Goal: Information Seeking & Learning: Understand process/instructions

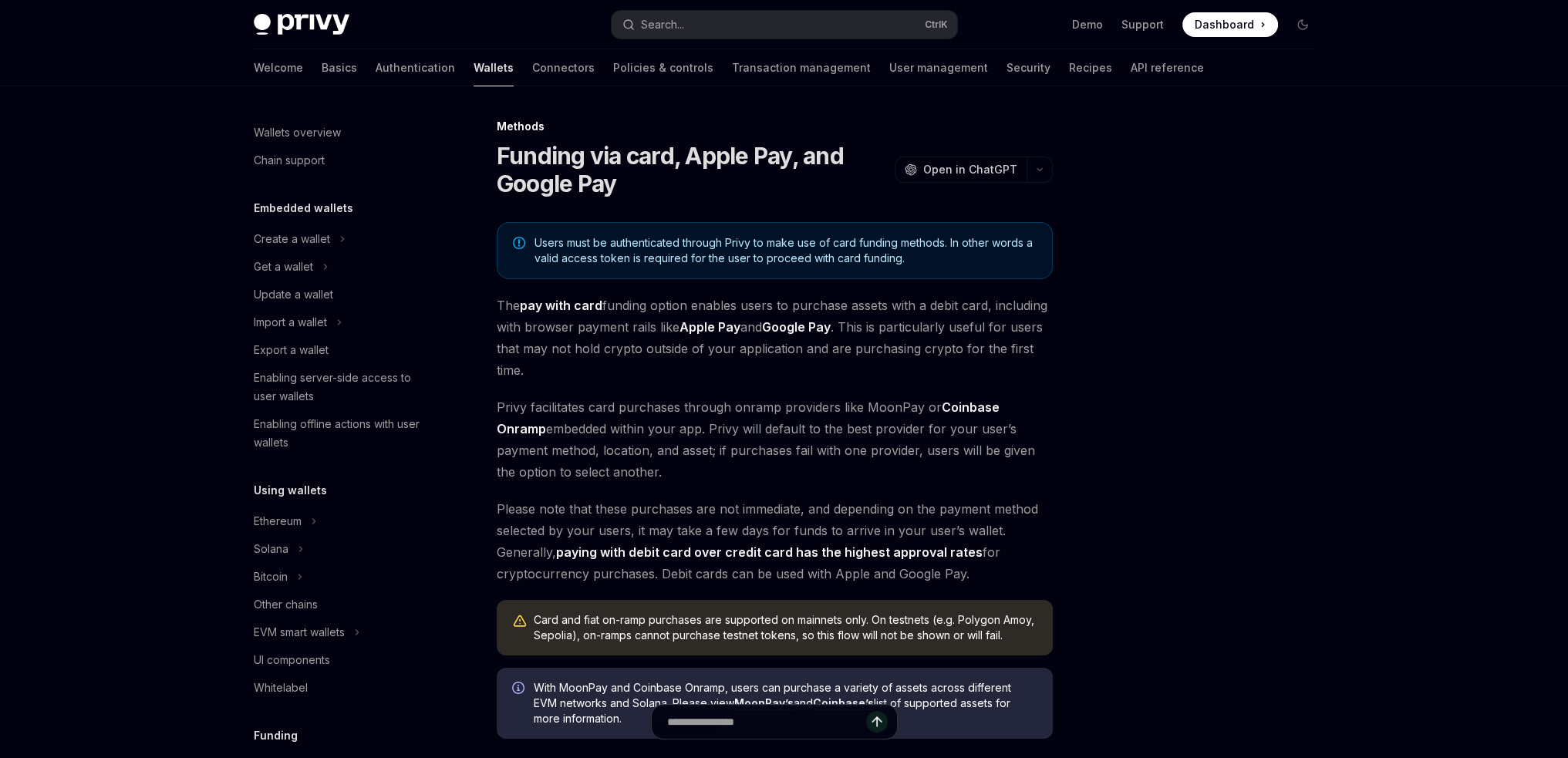
scroll to position [1002, 0]
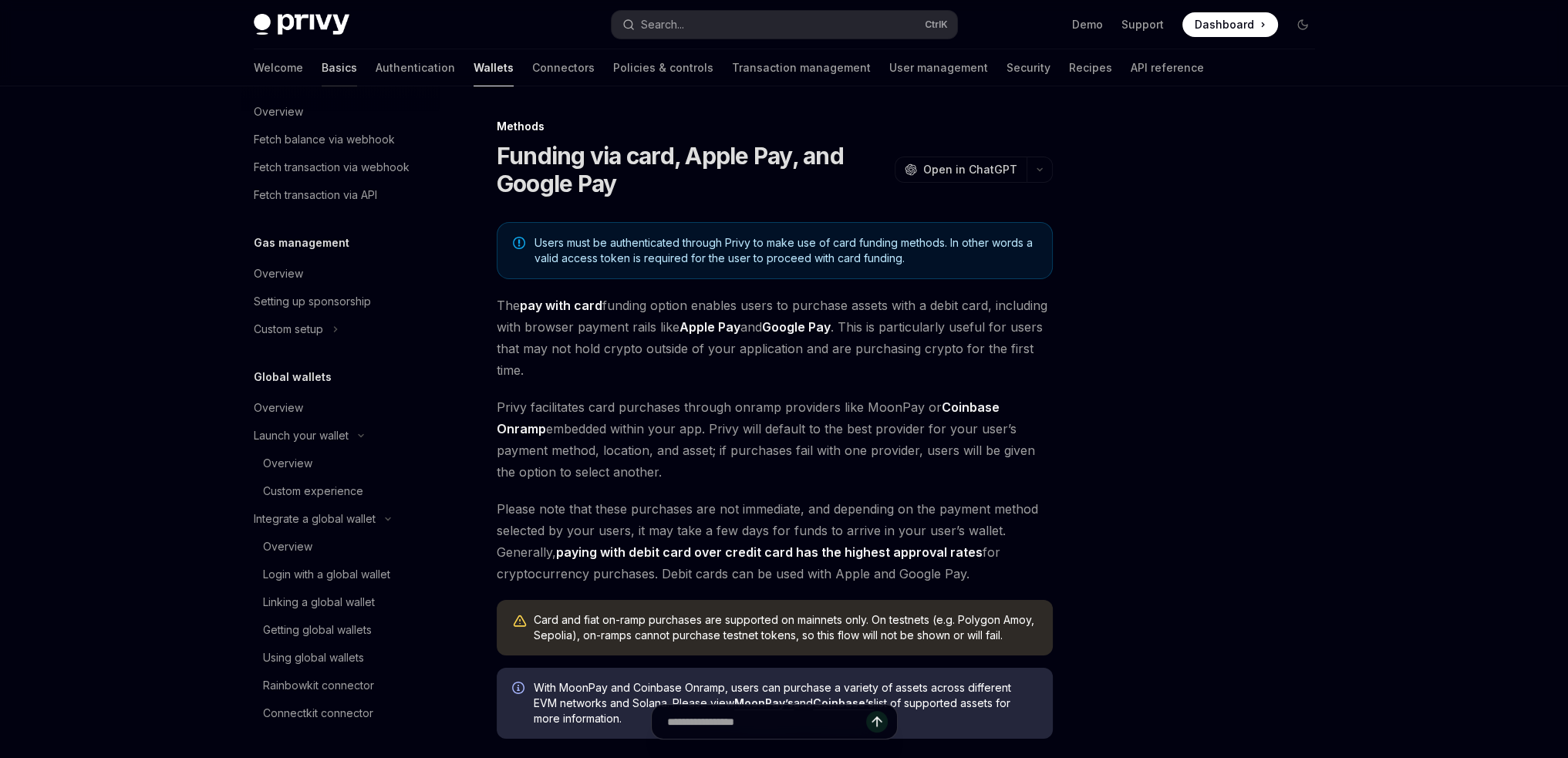
click at [321, 68] on link "Basics" at bounding box center [339, 68] width 35 height 37
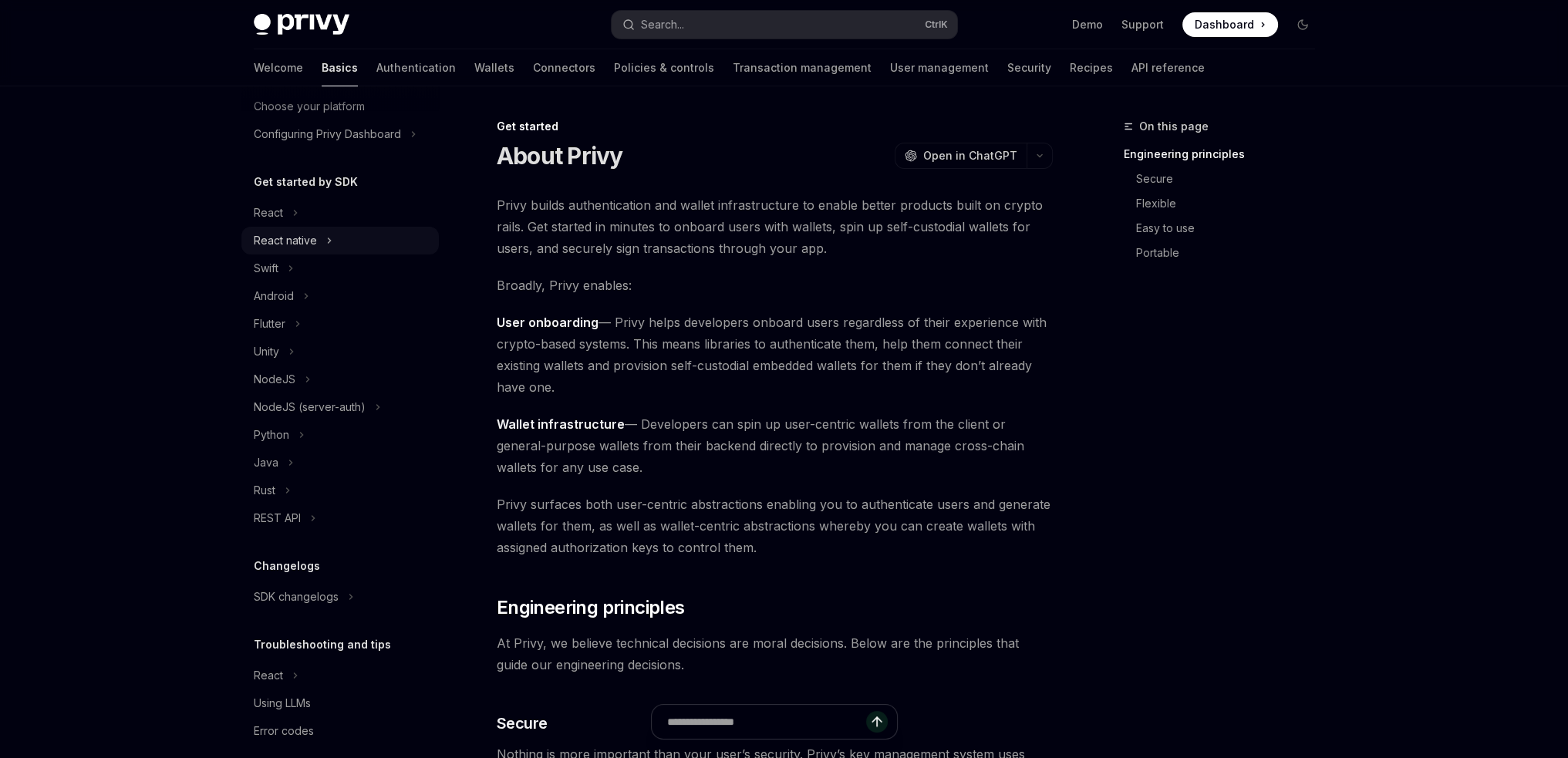
scroll to position [117, 0]
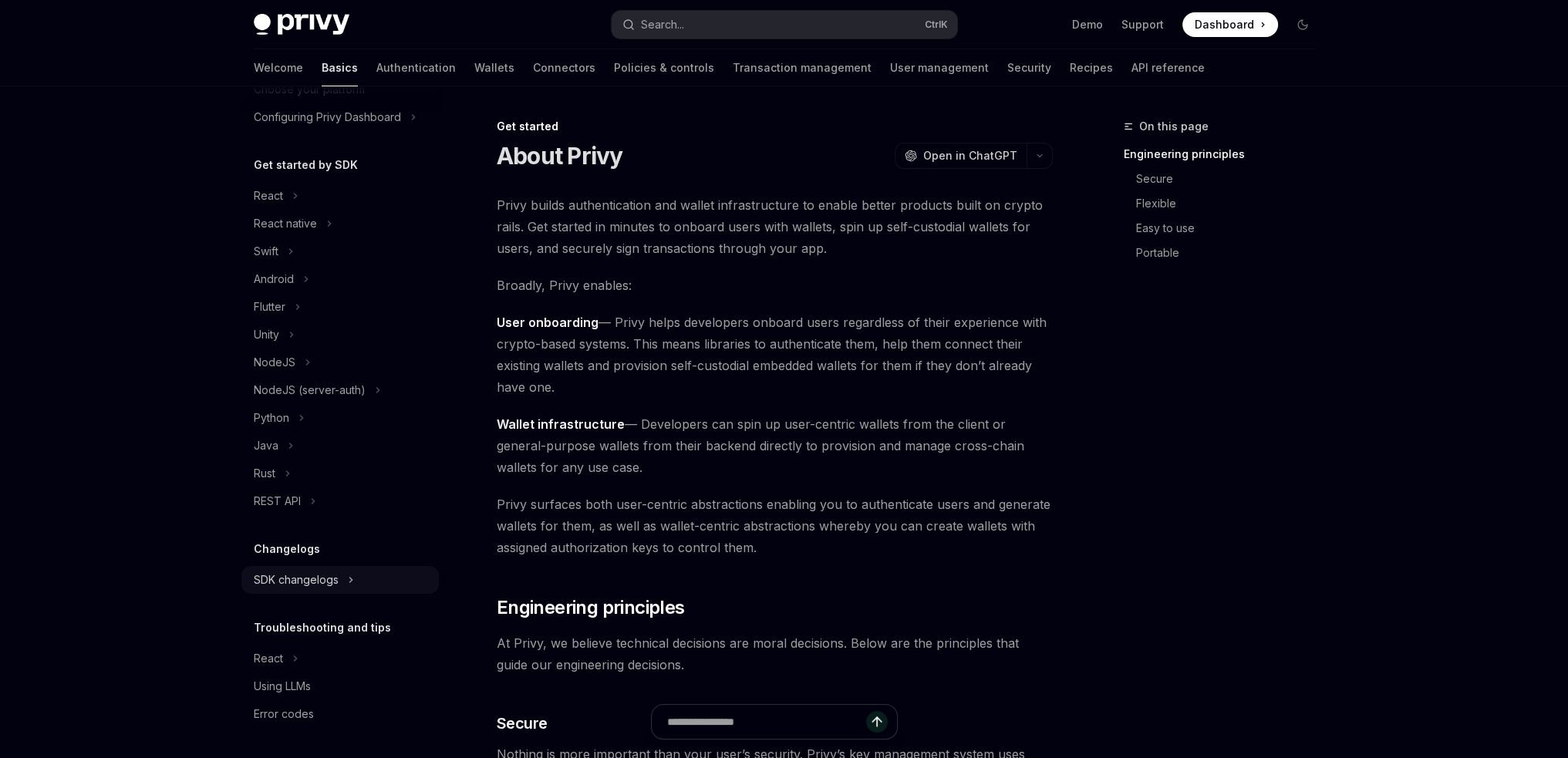
click at [343, 572] on button "SDK changelogs" at bounding box center [340, 580] width 198 height 28
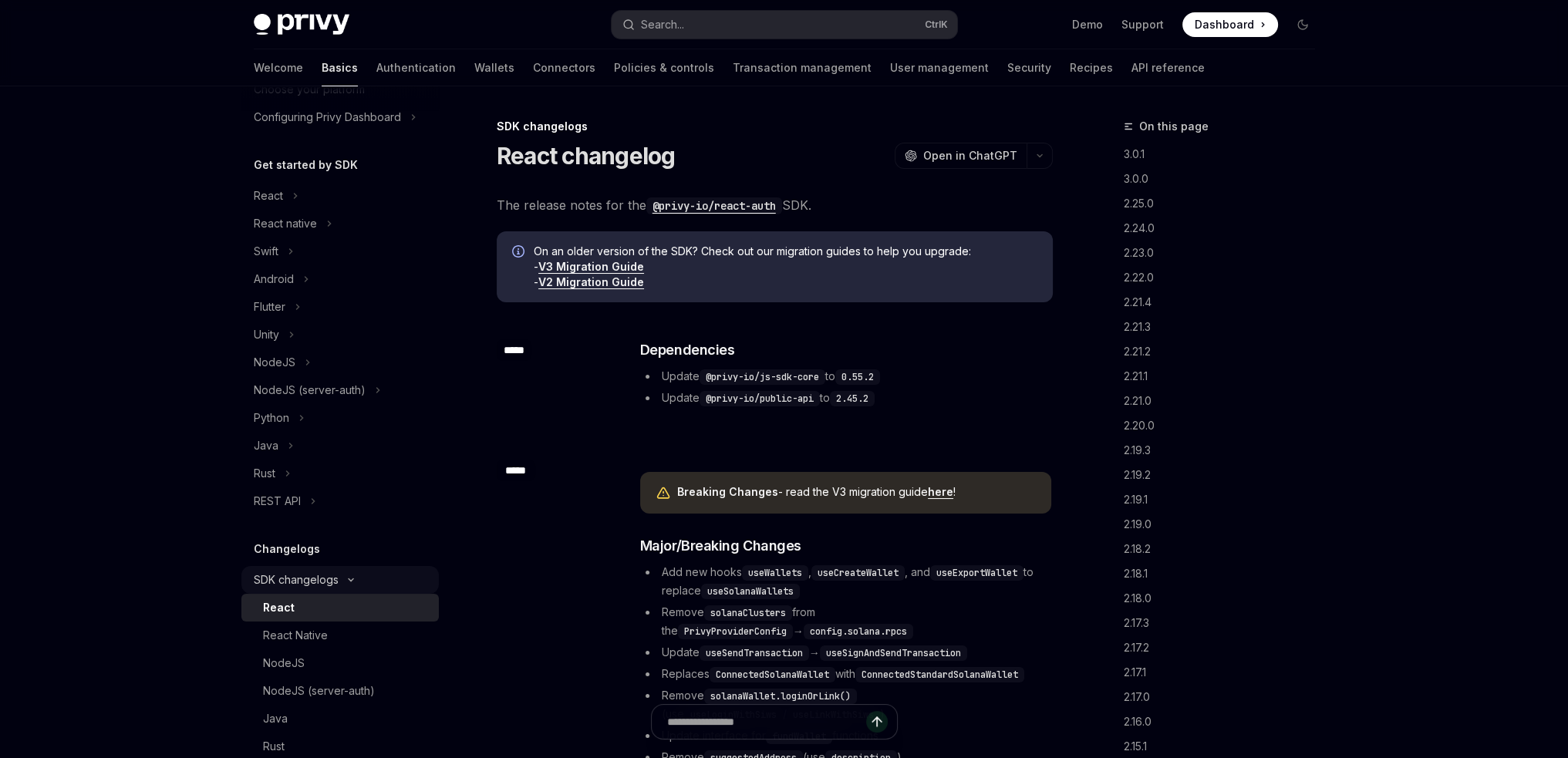
scroll to position [349, 0]
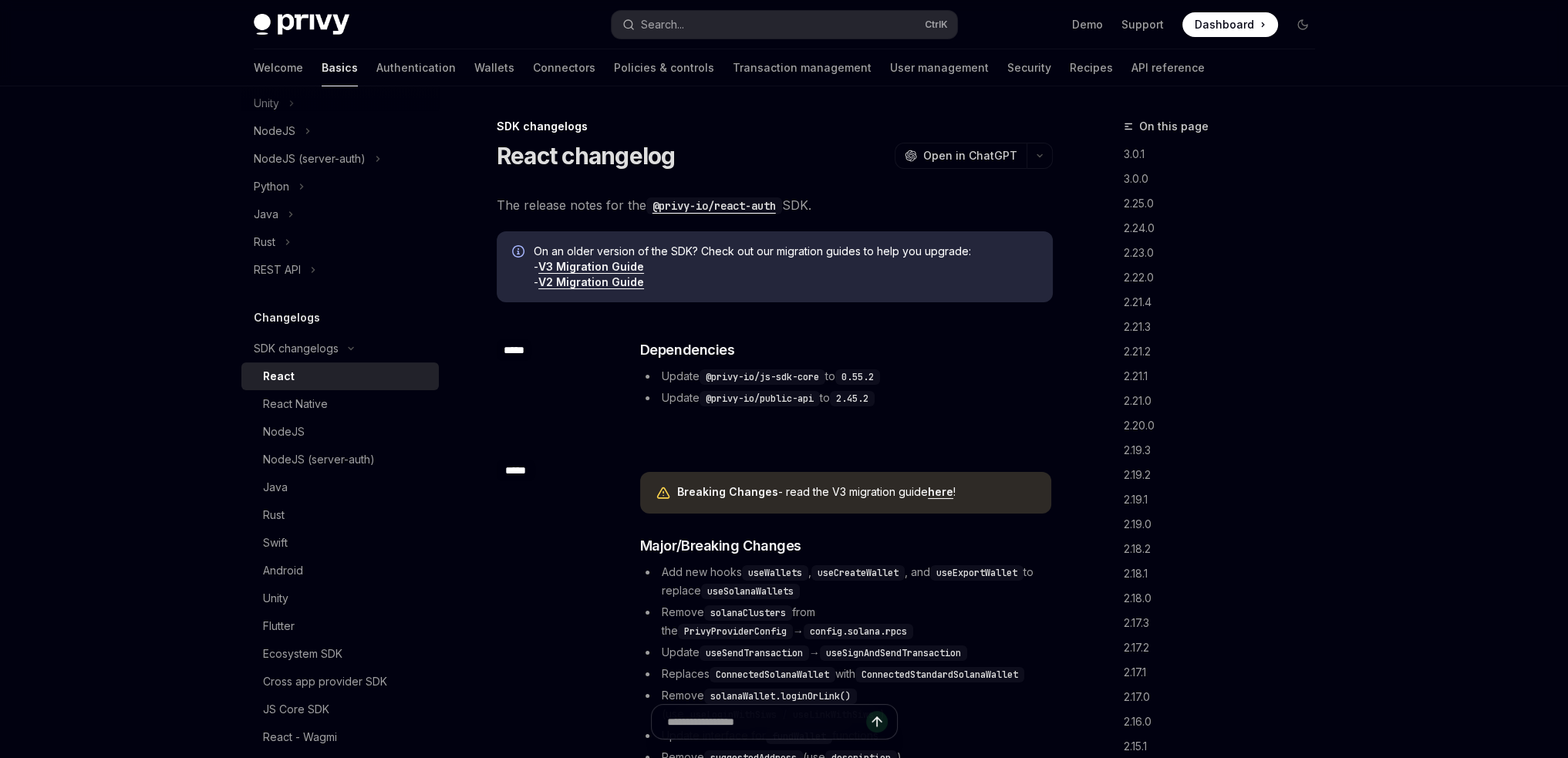
click at [318, 375] on div "React" at bounding box center [346, 376] width 166 height 18
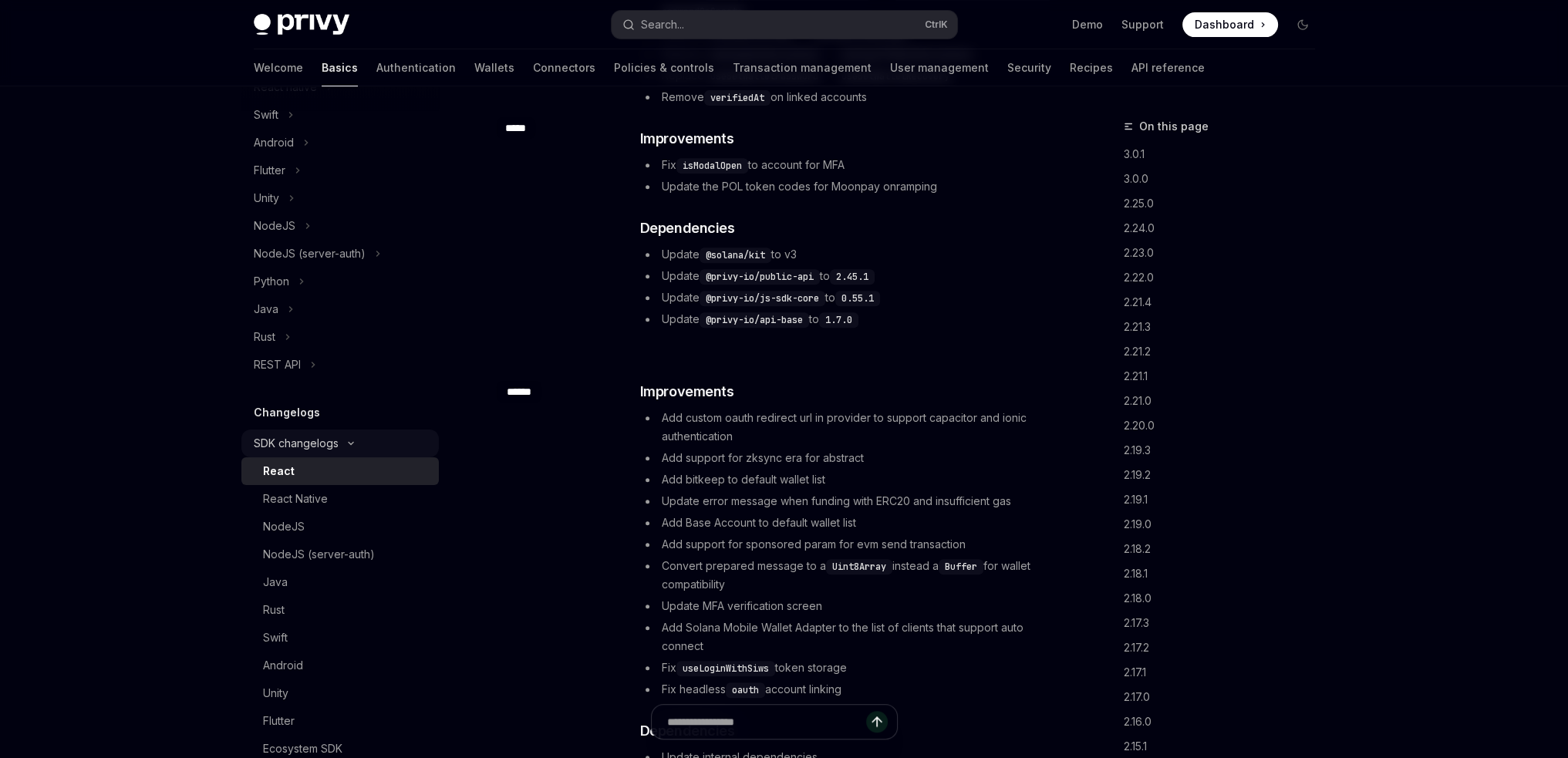
scroll to position [117, 0]
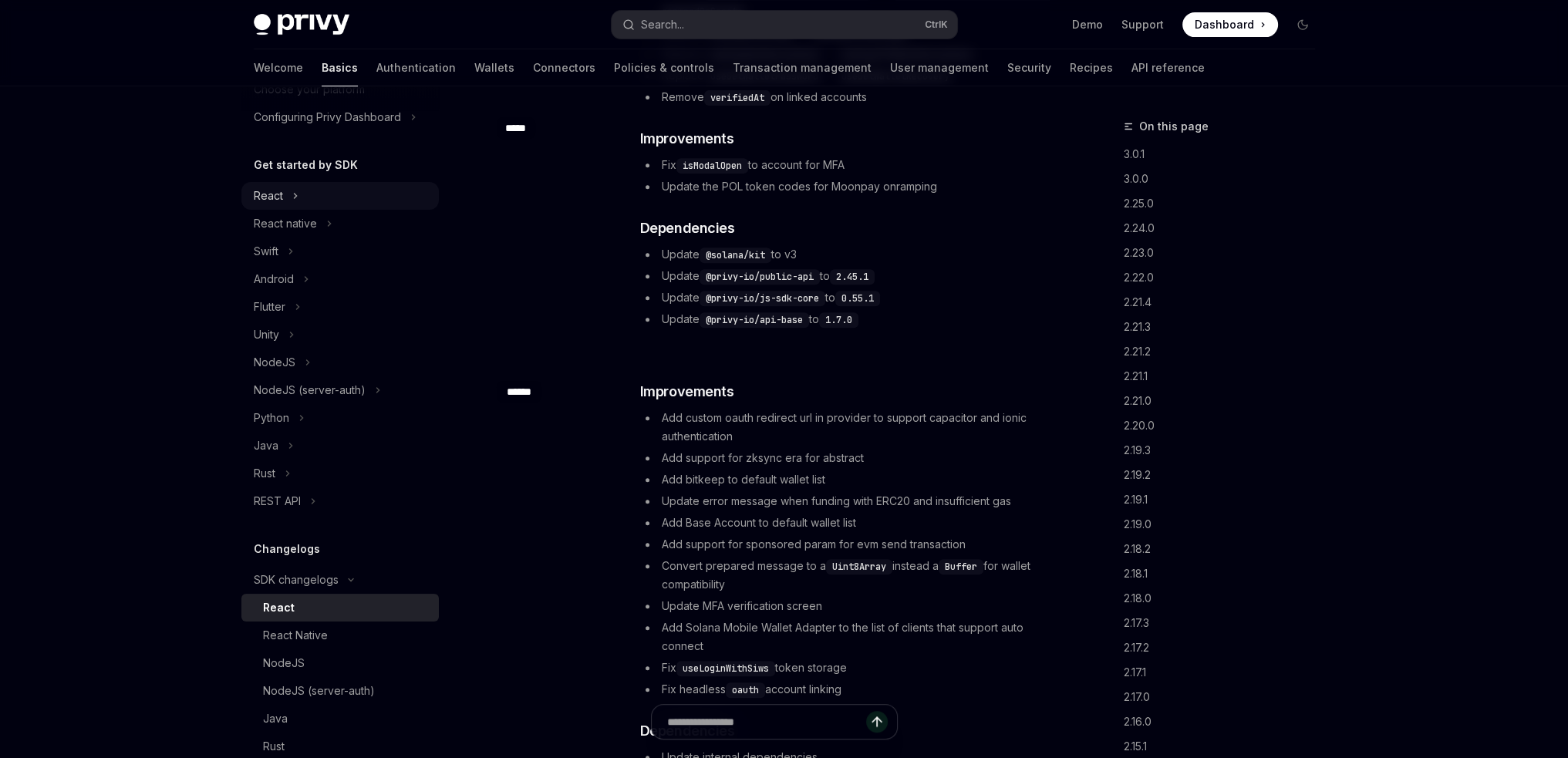
click at [305, 197] on button "React" at bounding box center [340, 196] width 198 height 28
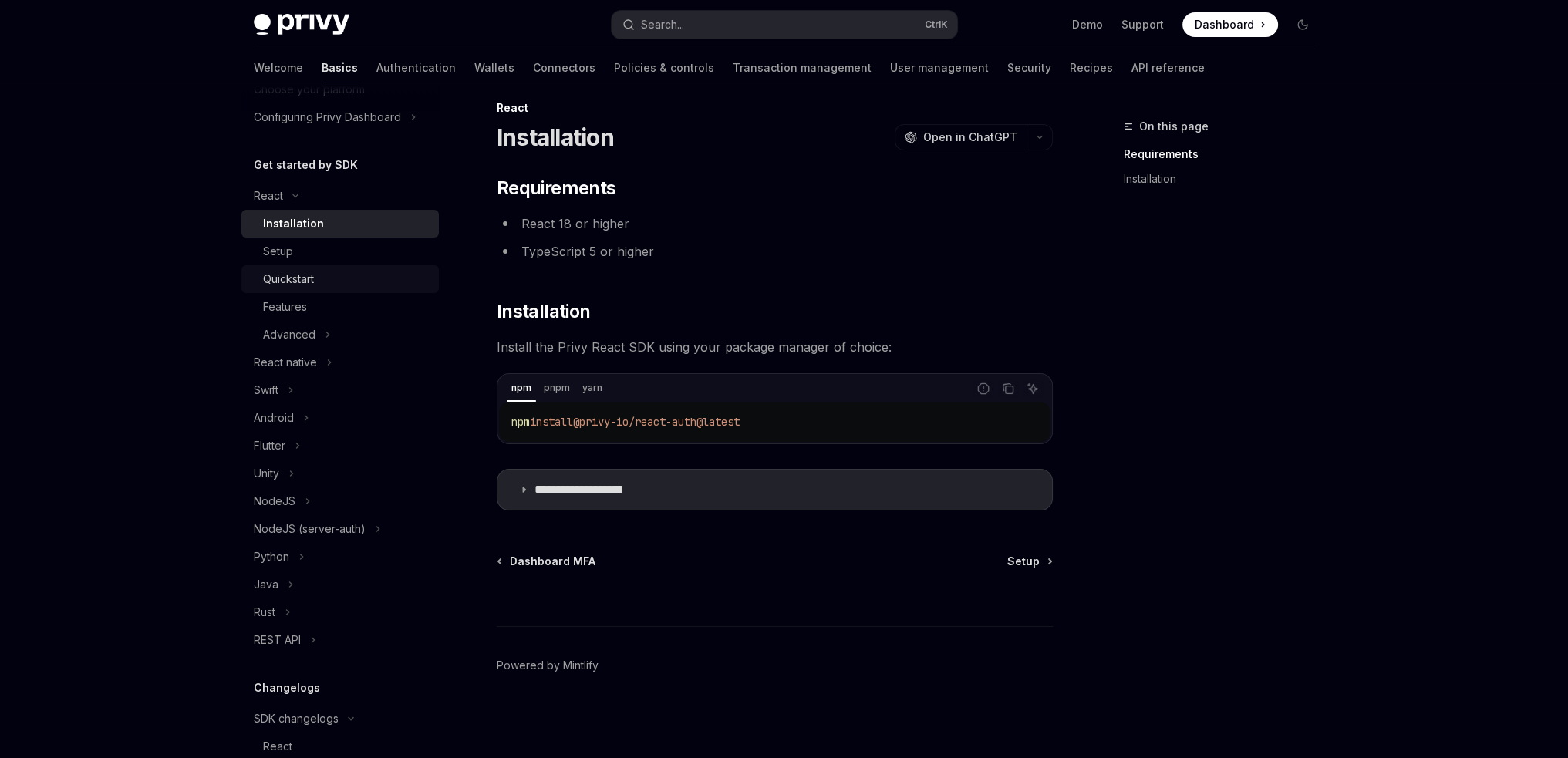
click at [325, 275] on div "Quickstart" at bounding box center [346, 279] width 166 height 18
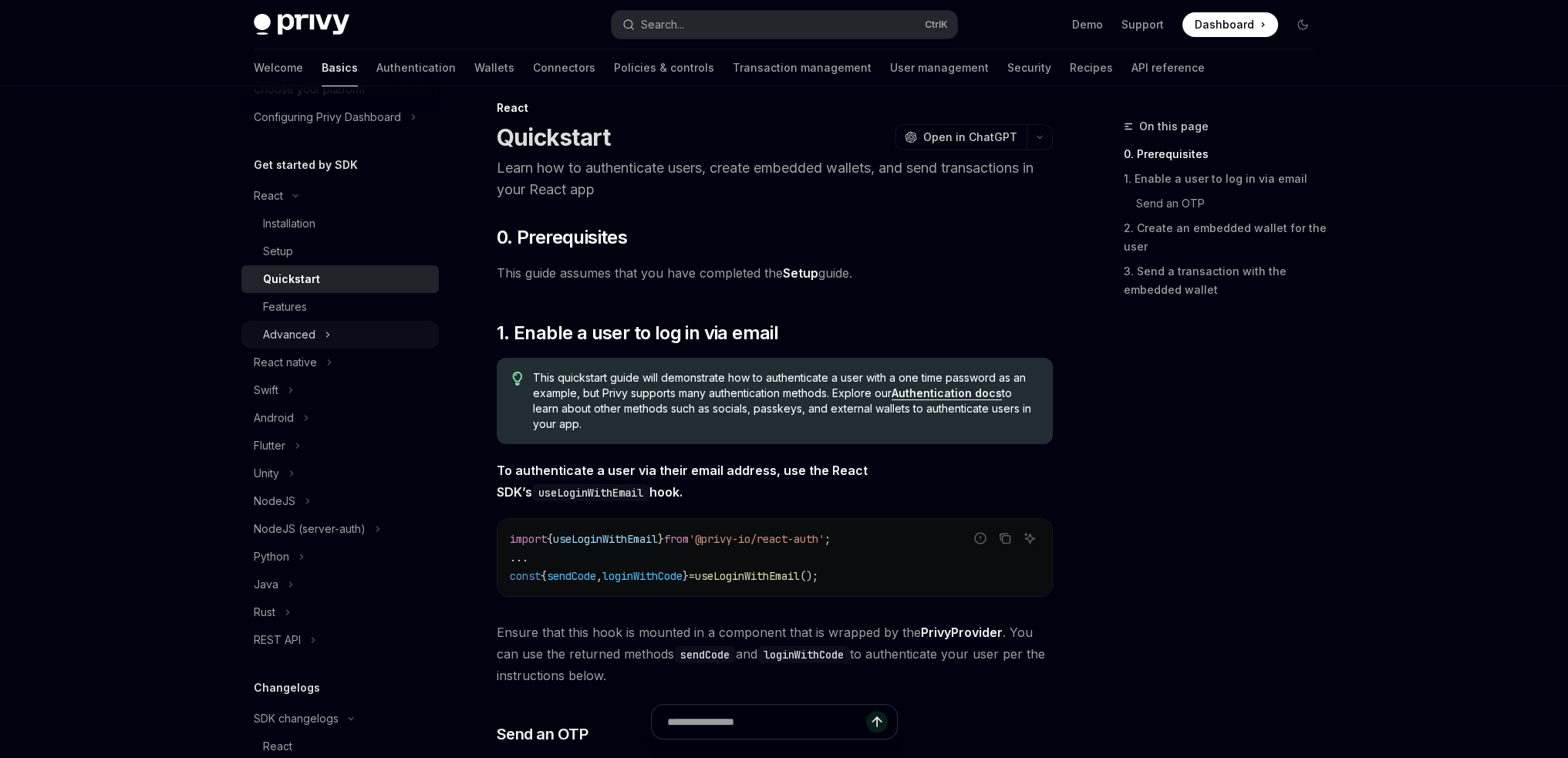
click at [325, 332] on icon "Toggle Advanced section" at bounding box center [328, 334] width 6 height 18
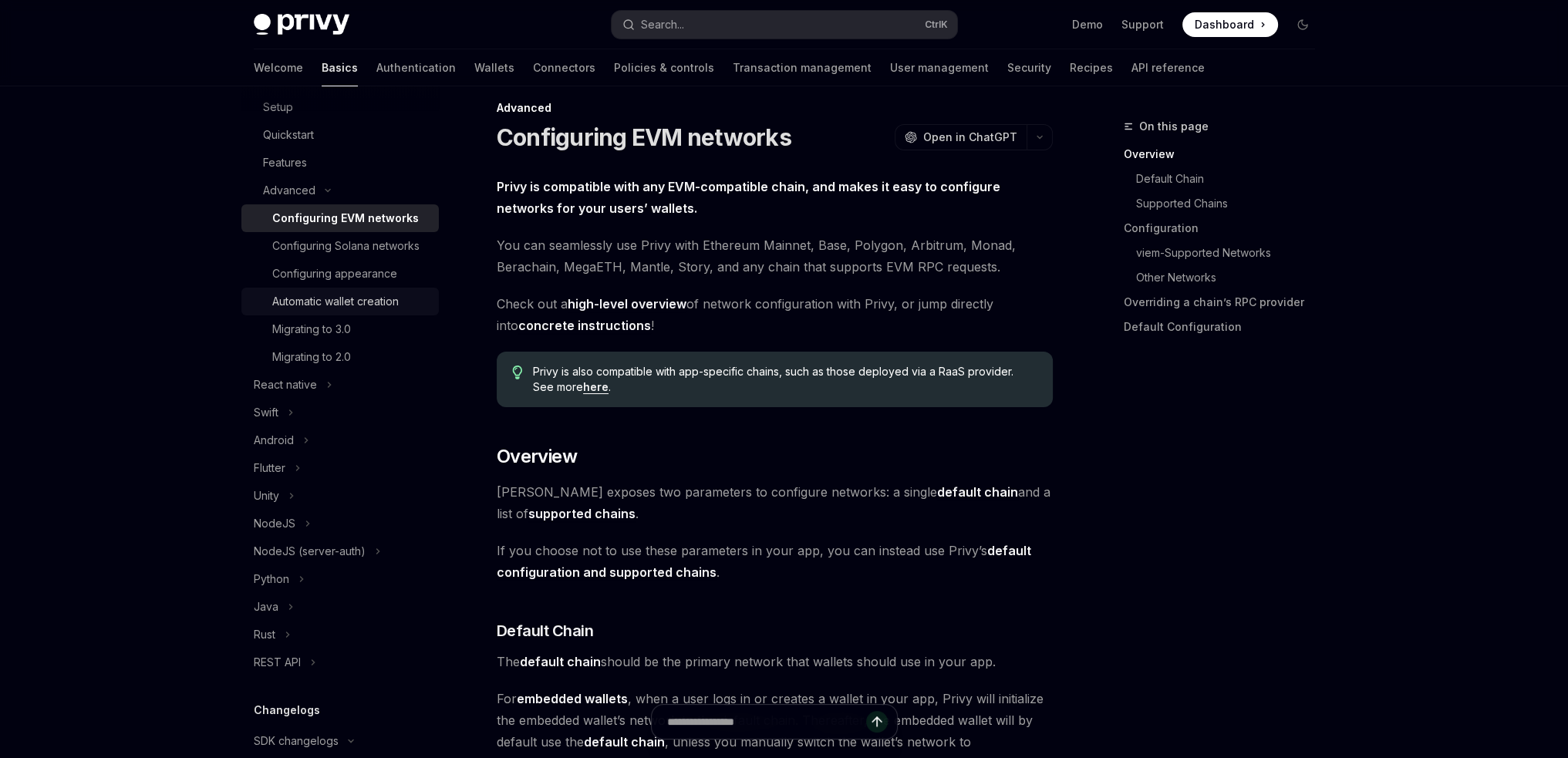
scroll to position [272, 0]
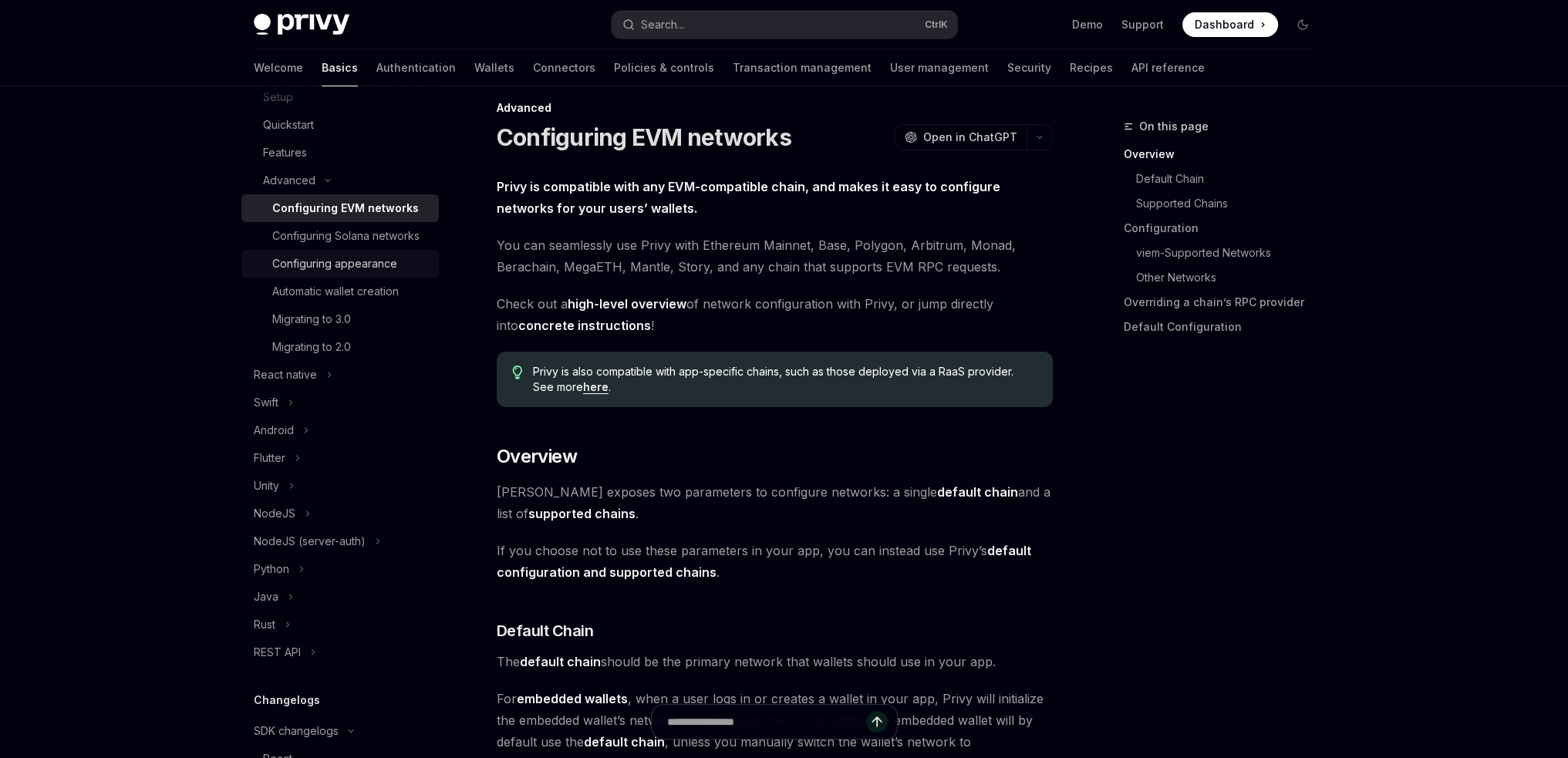
click at [364, 273] on div "Configuring appearance" at bounding box center [334, 264] width 125 height 18
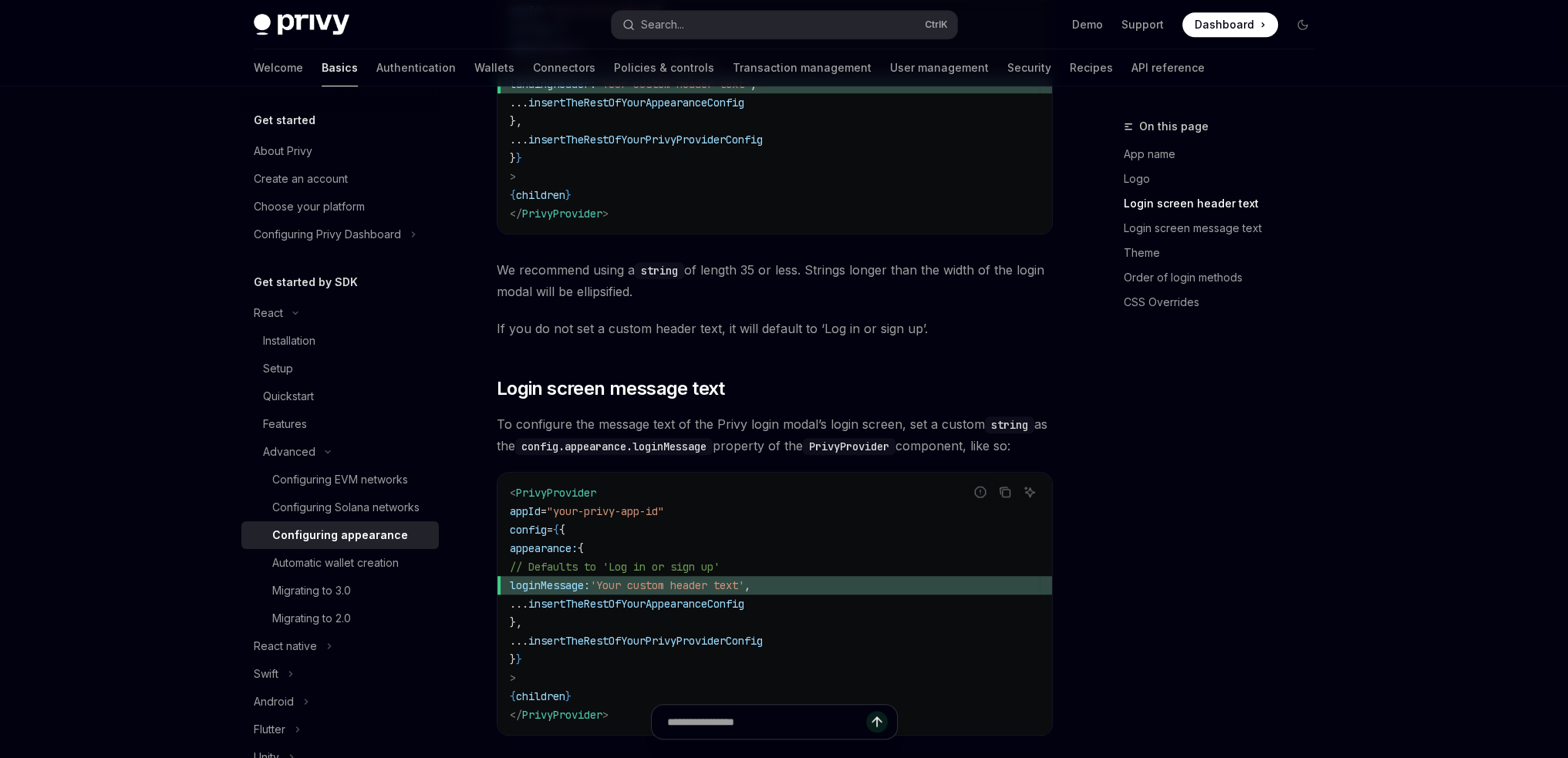
scroll to position [1407, 0]
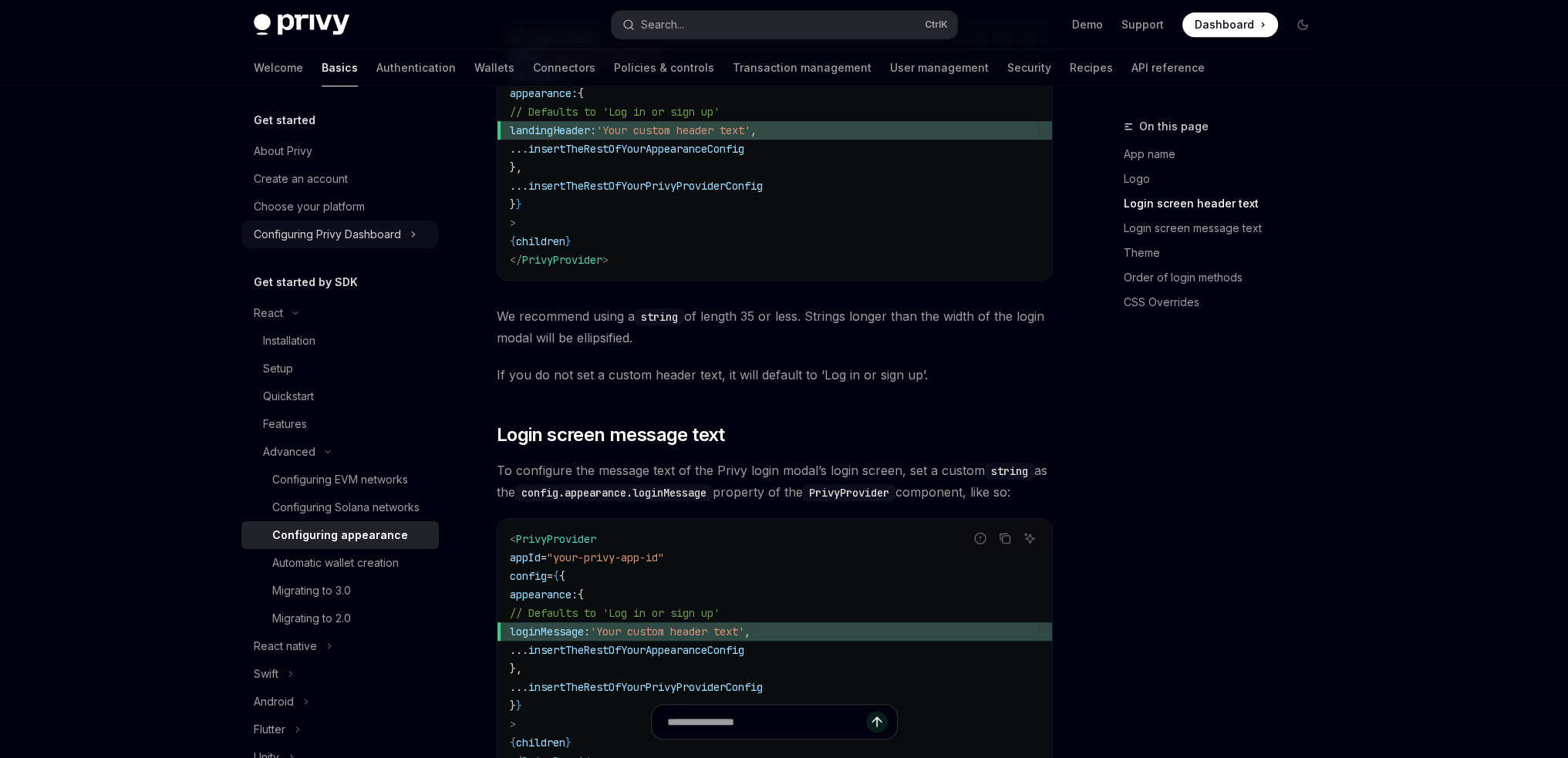
click at [416, 231] on button "Configuring Privy Dashboard" at bounding box center [340, 234] width 198 height 28
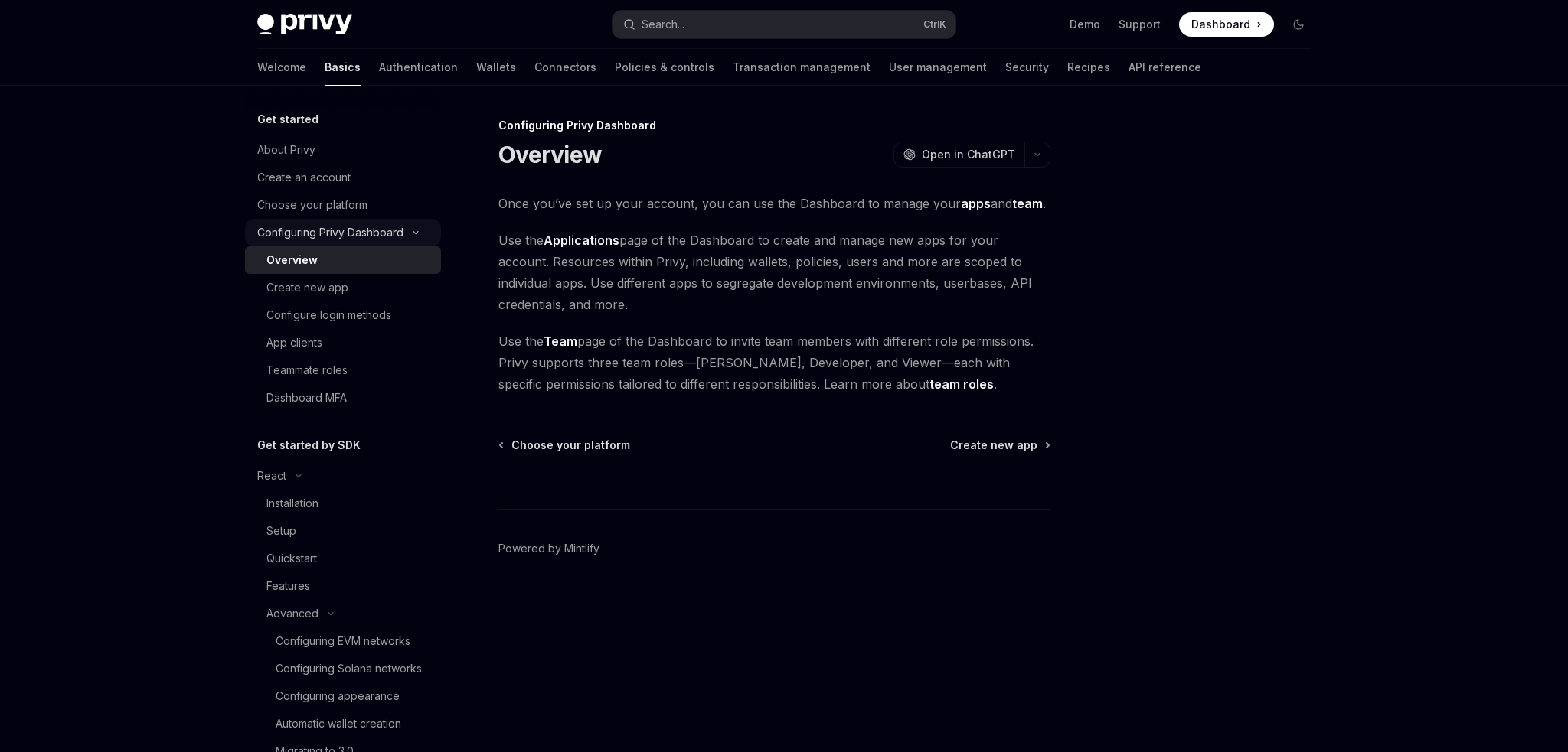
click at [413, 230] on icon "Toggle Configuring Privy Dashboard section" at bounding box center [416, 233] width 18 height 6
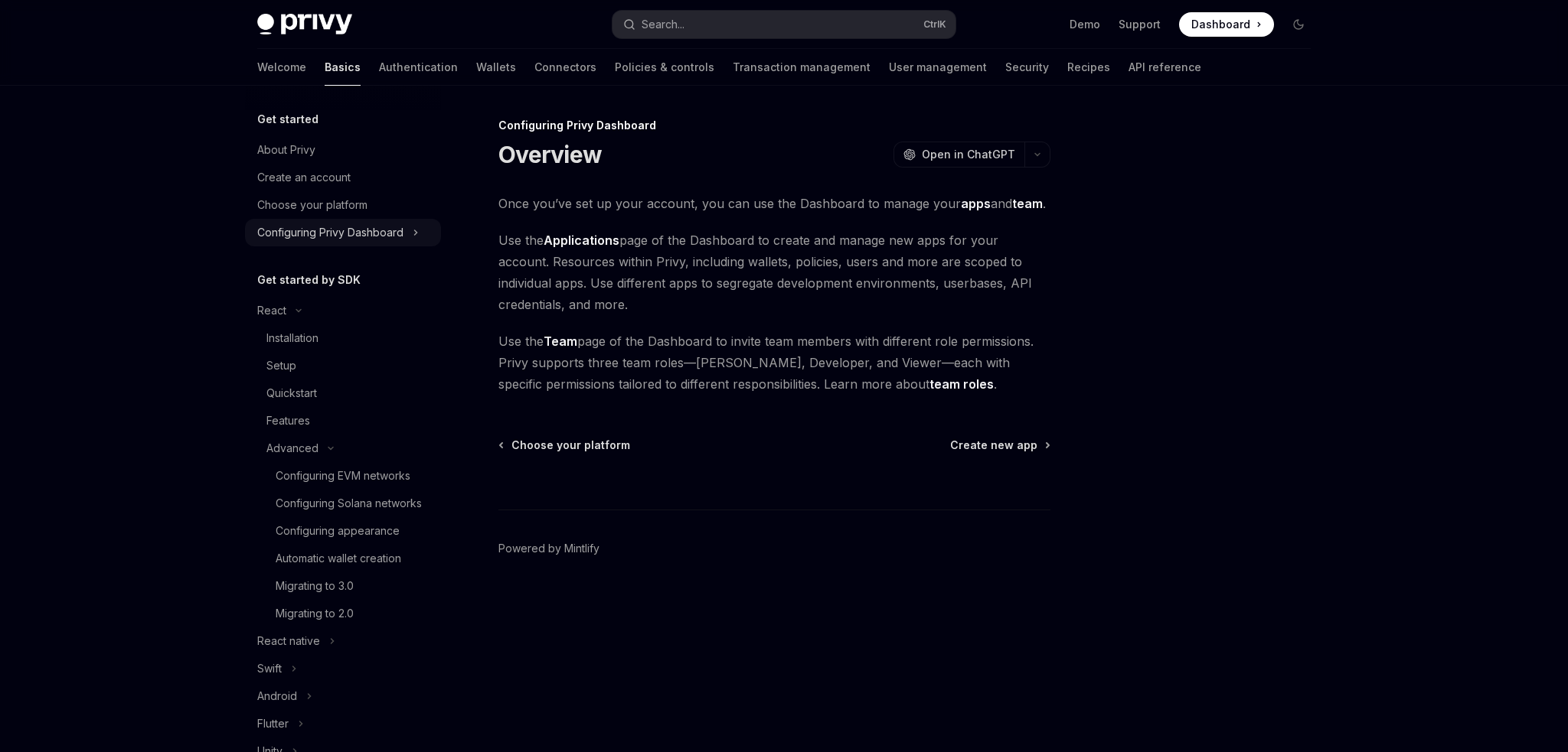
click at [413, 229] on icon "Toggle Configuring Privy Dashboard section" at bounding box center [416, 232] width 6 height 18
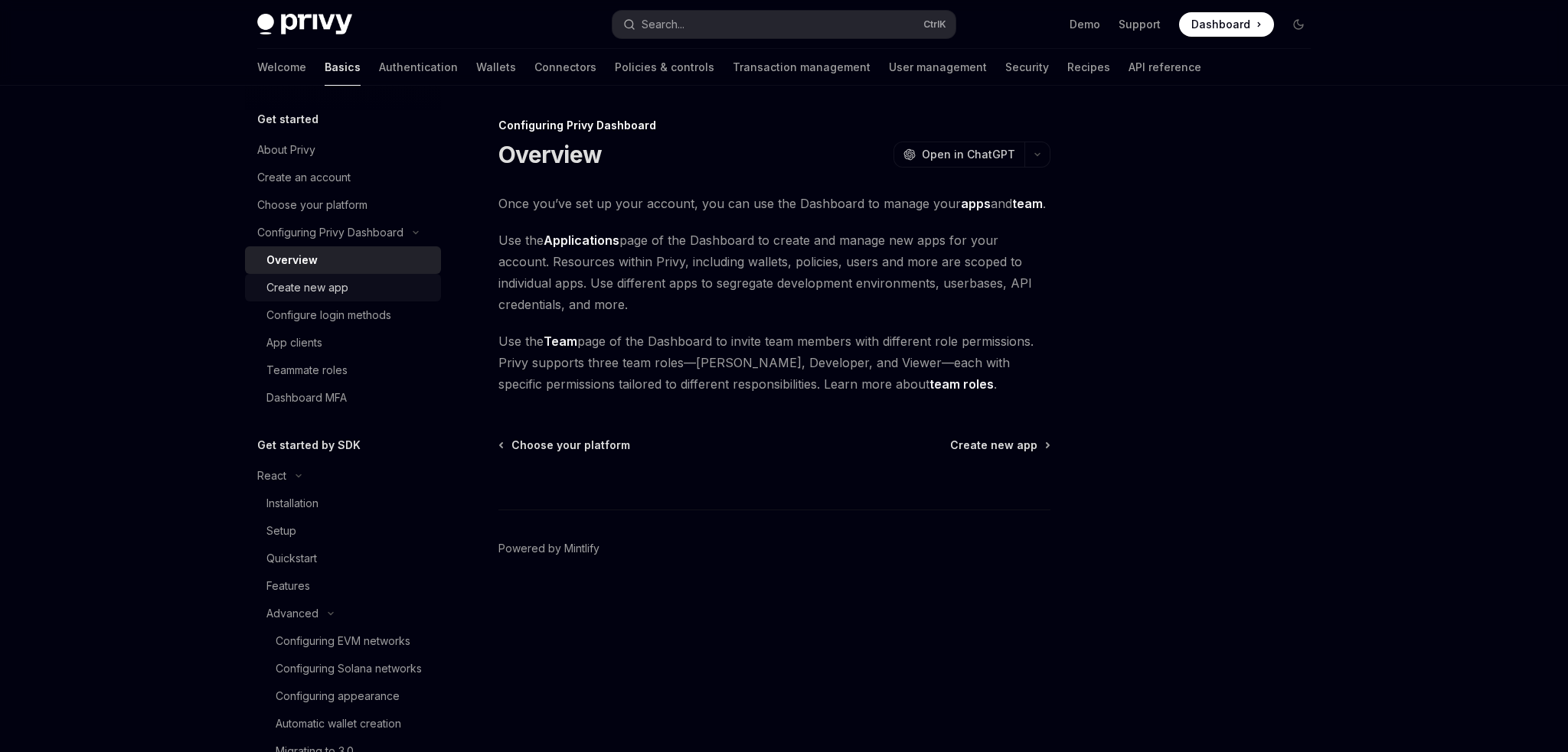
click at [311, 293] on div "Create new app" at bounding box center [307, 287] width 82 height 18
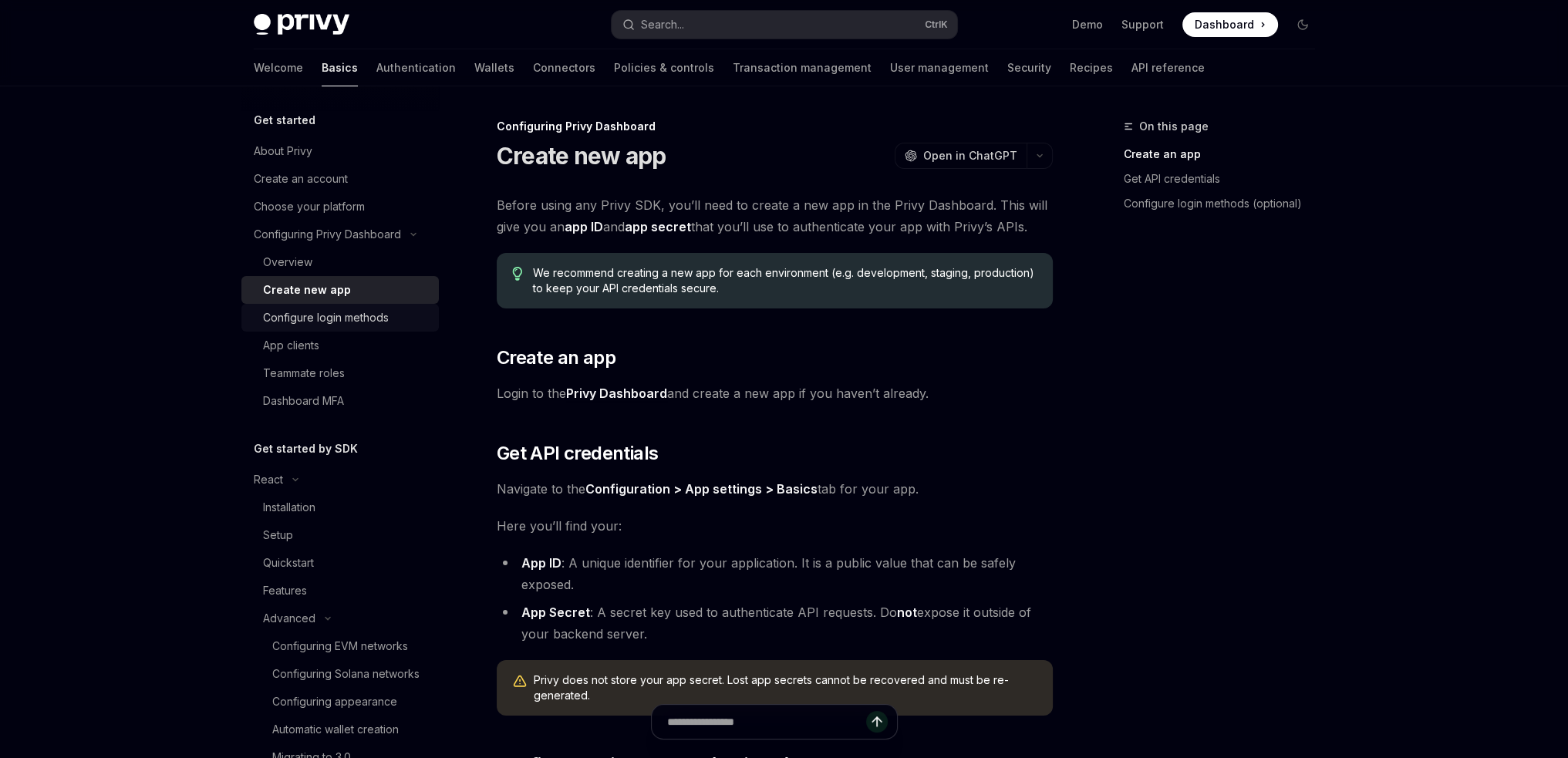
click at [327, 320] on div "Configure login methods" at bounding box center [325, 318] width 125 height 18
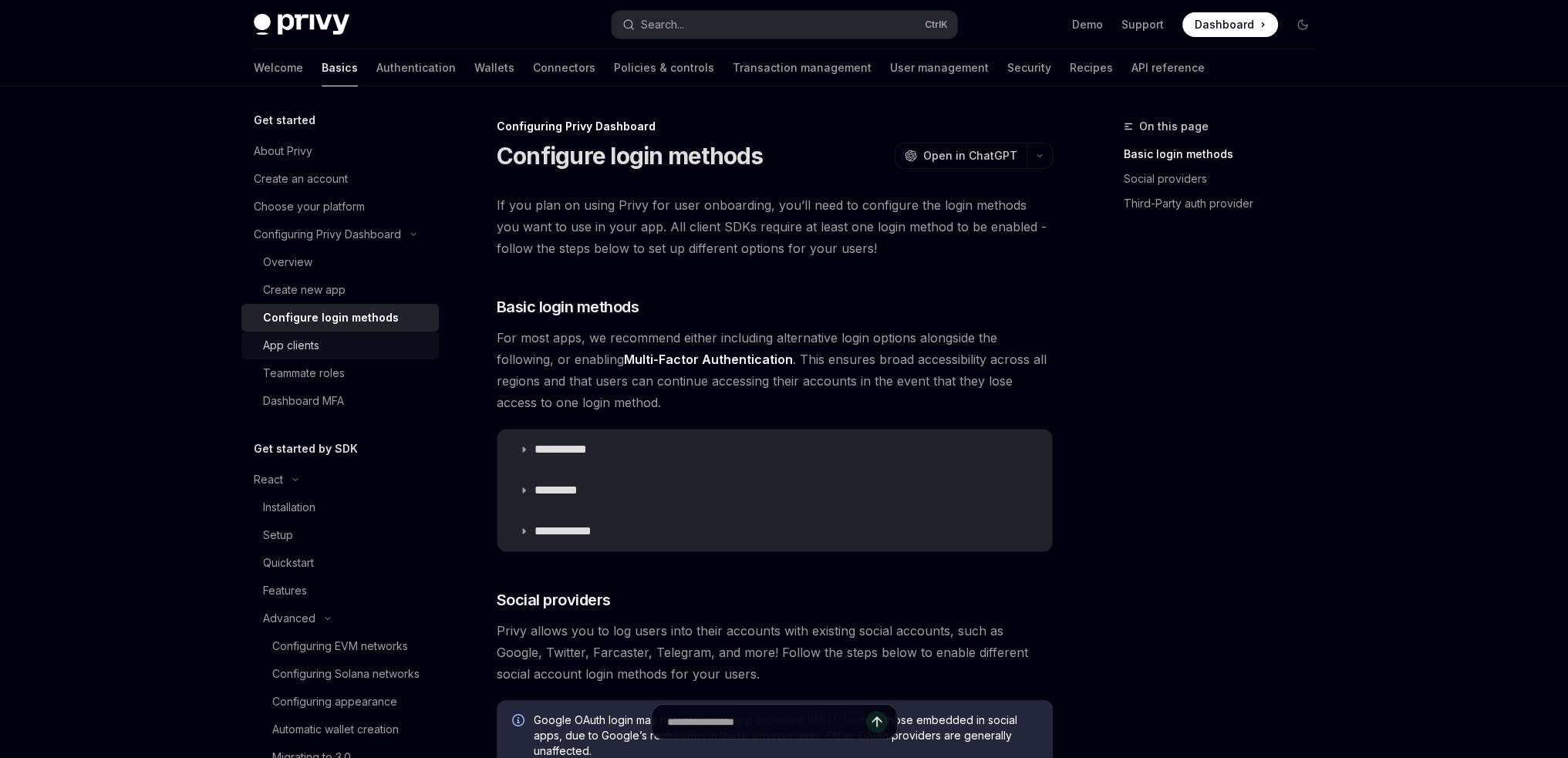
click at [315, 354] on div "App clients" at bounding box center [291, 345] width 56 height 18
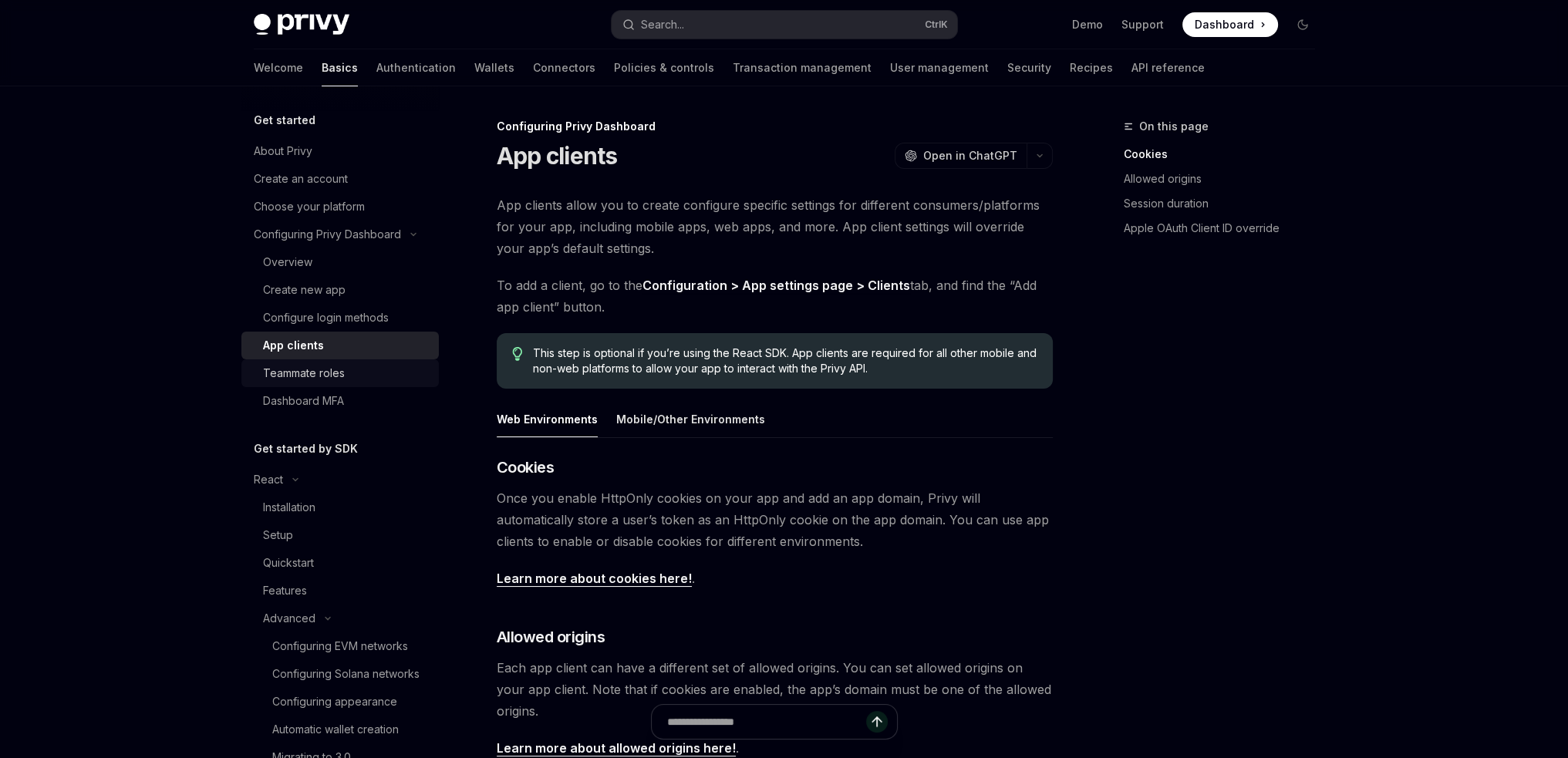
click at [316, 374] on div "Teammate roles" at bounding box center [304, 373] width 82 height 18
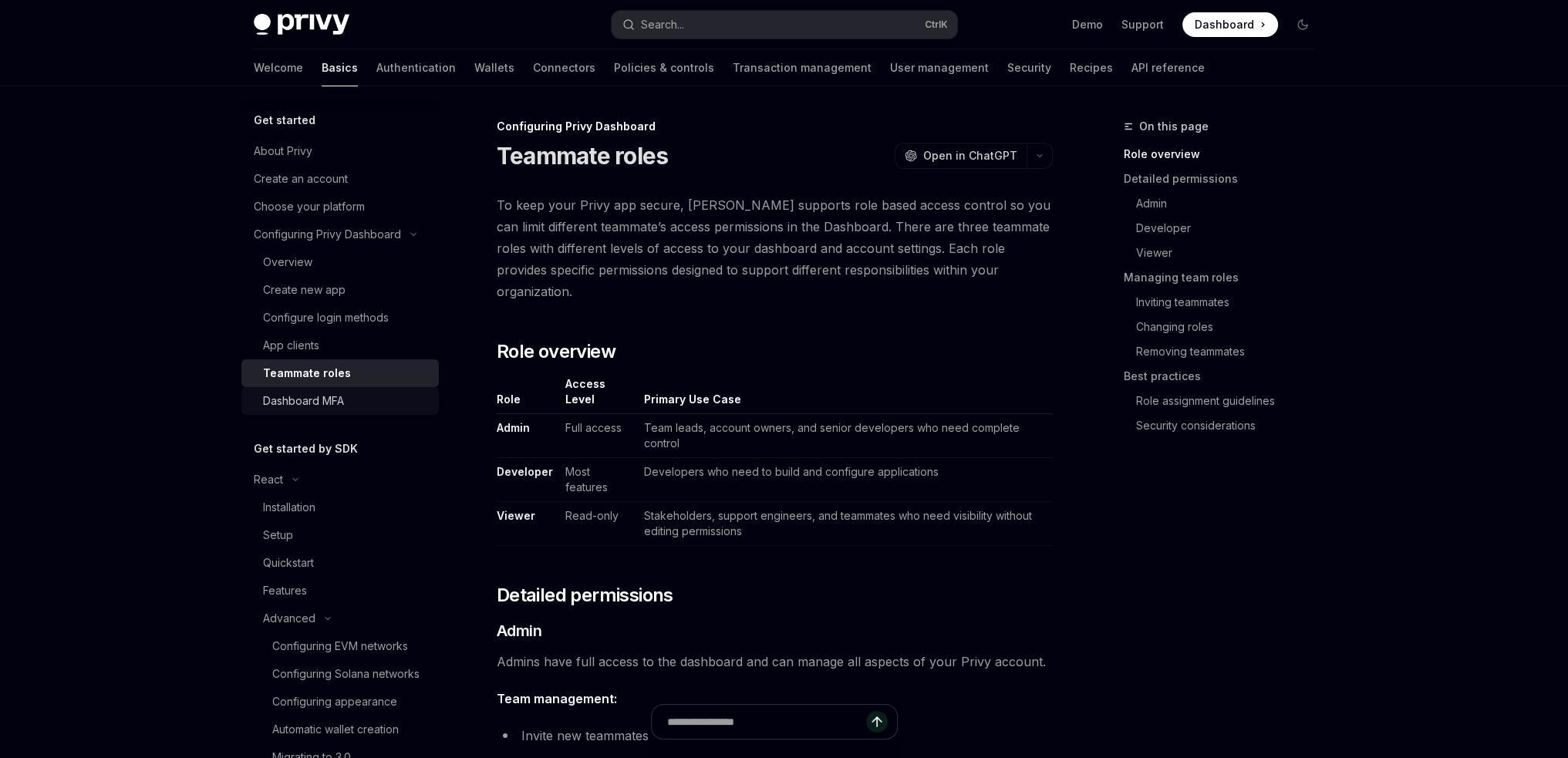
click at [316, 397] on div "Dashboard MFA" at bounding box center [303, 401] width 81 height 18
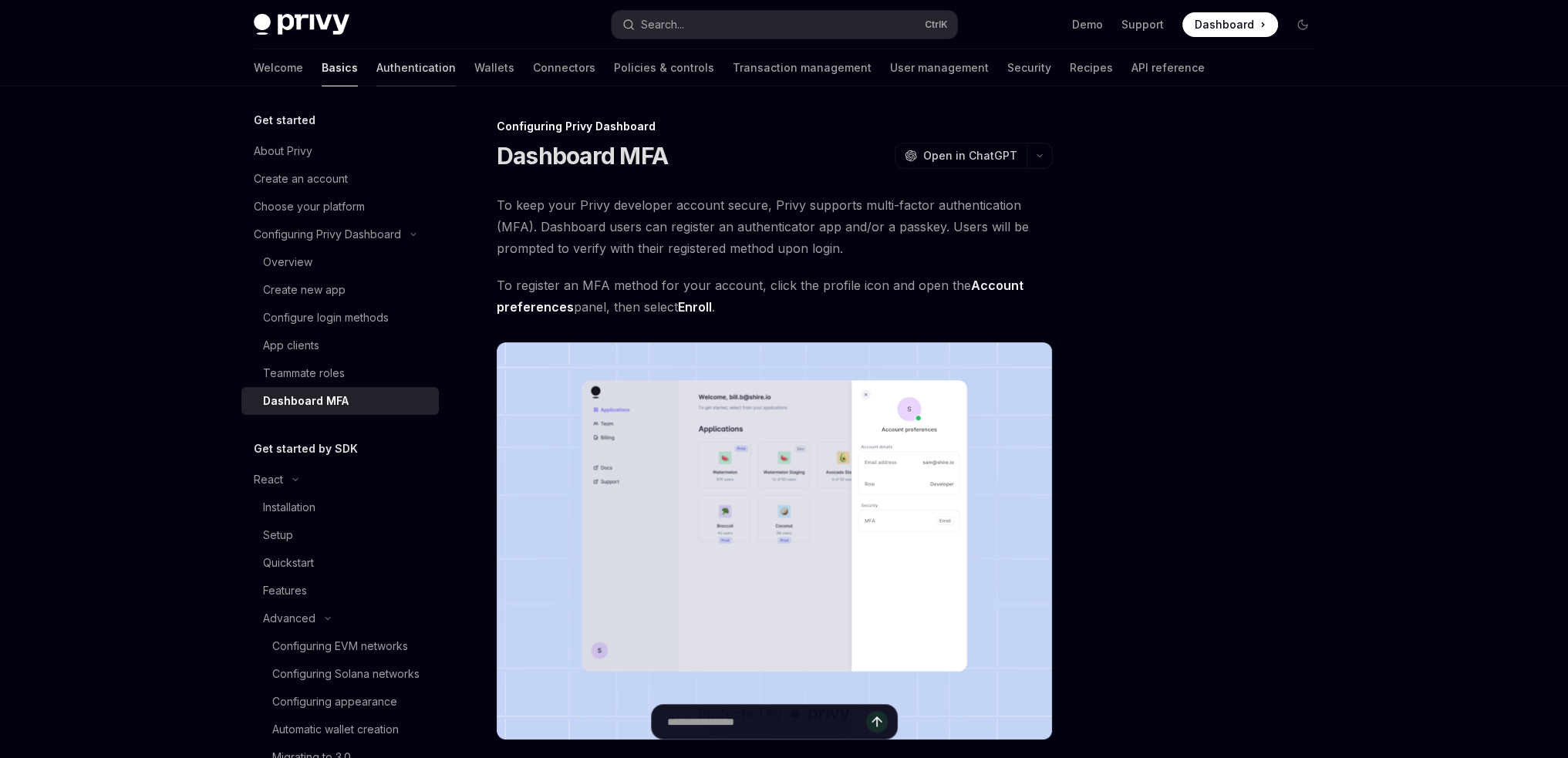
click at [376, 73] on link "Authentication" at bounding box center [416, 68] width 80 height 37
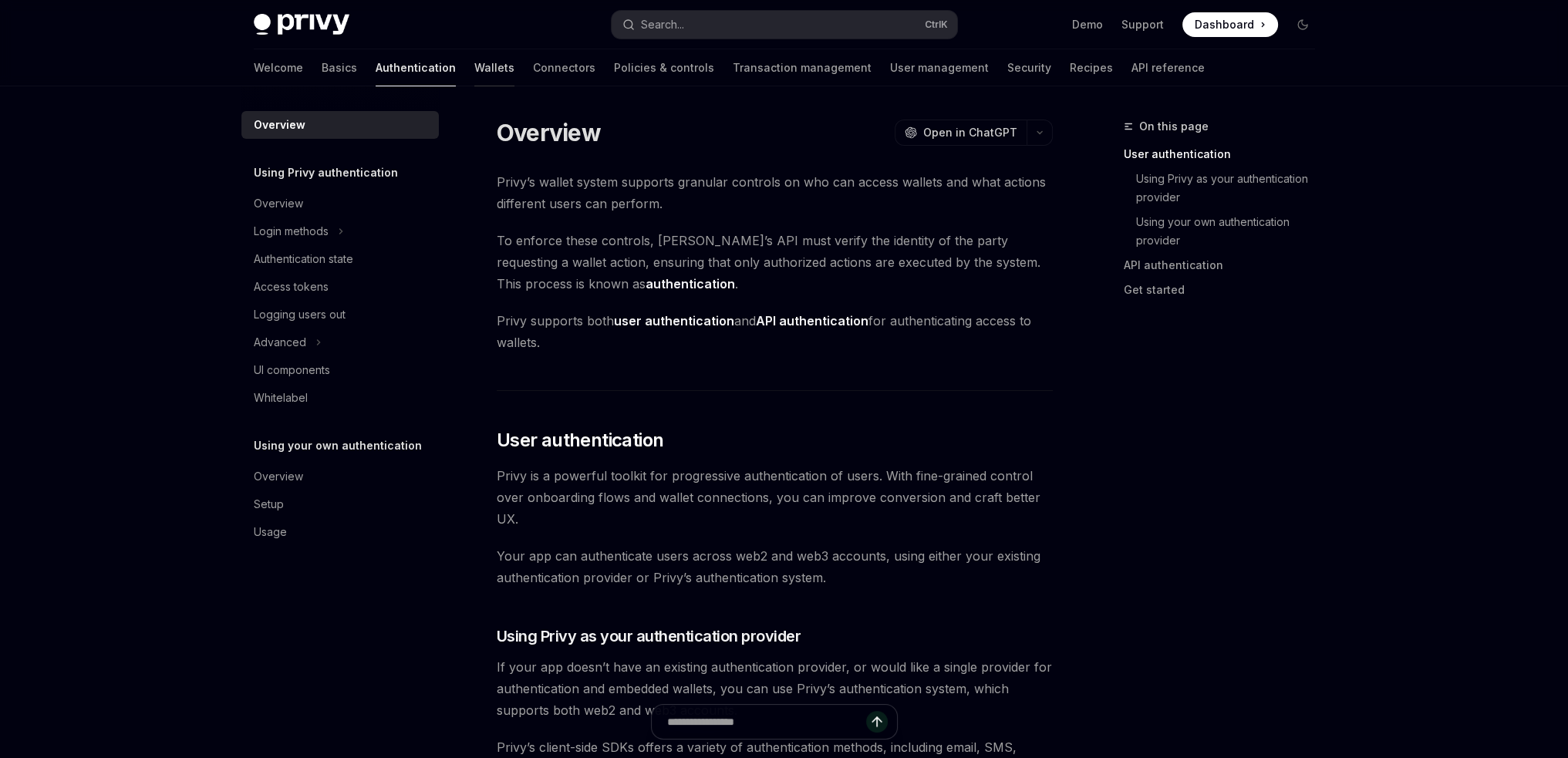
click at [474, 64] on link "Wallets" at bounding box center [494, 68] width 40 height 37
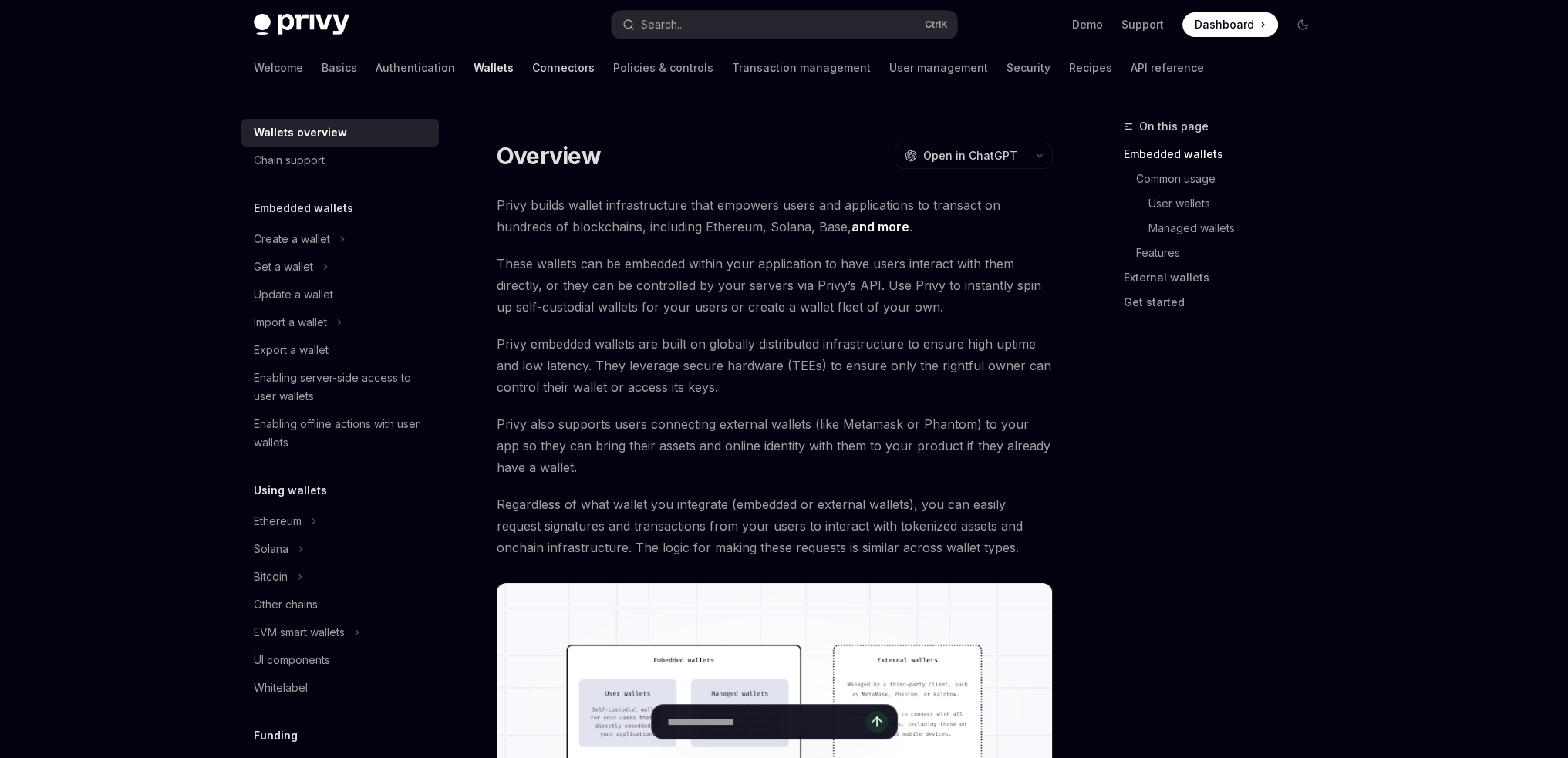
click at [532, 69] on link "Connectors" at bounding box center [563, 68] width 63 height 37
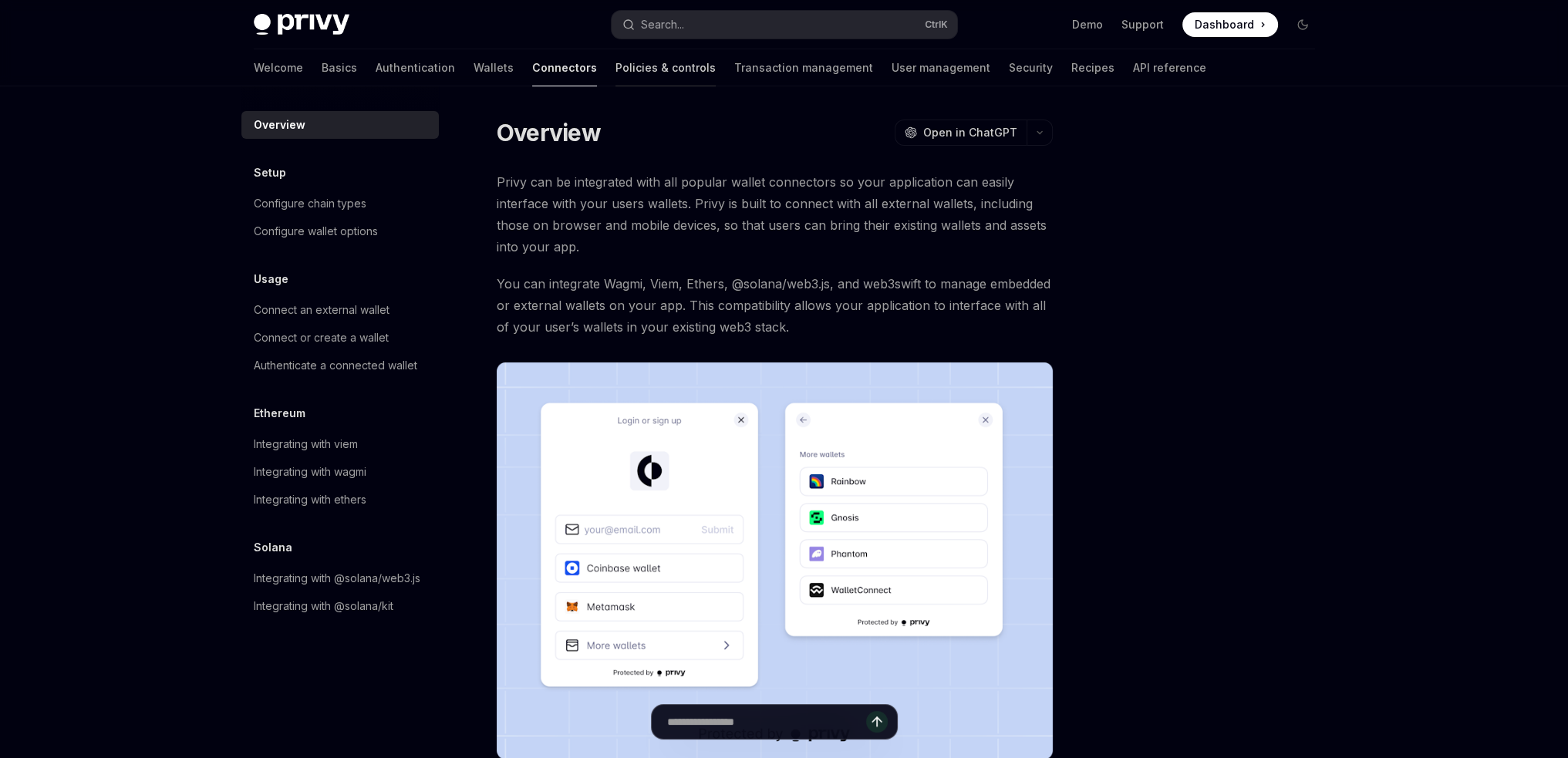
click at [616, 72] on link "Policies & controls" at bounding box center [665, 68] width 100 height 37
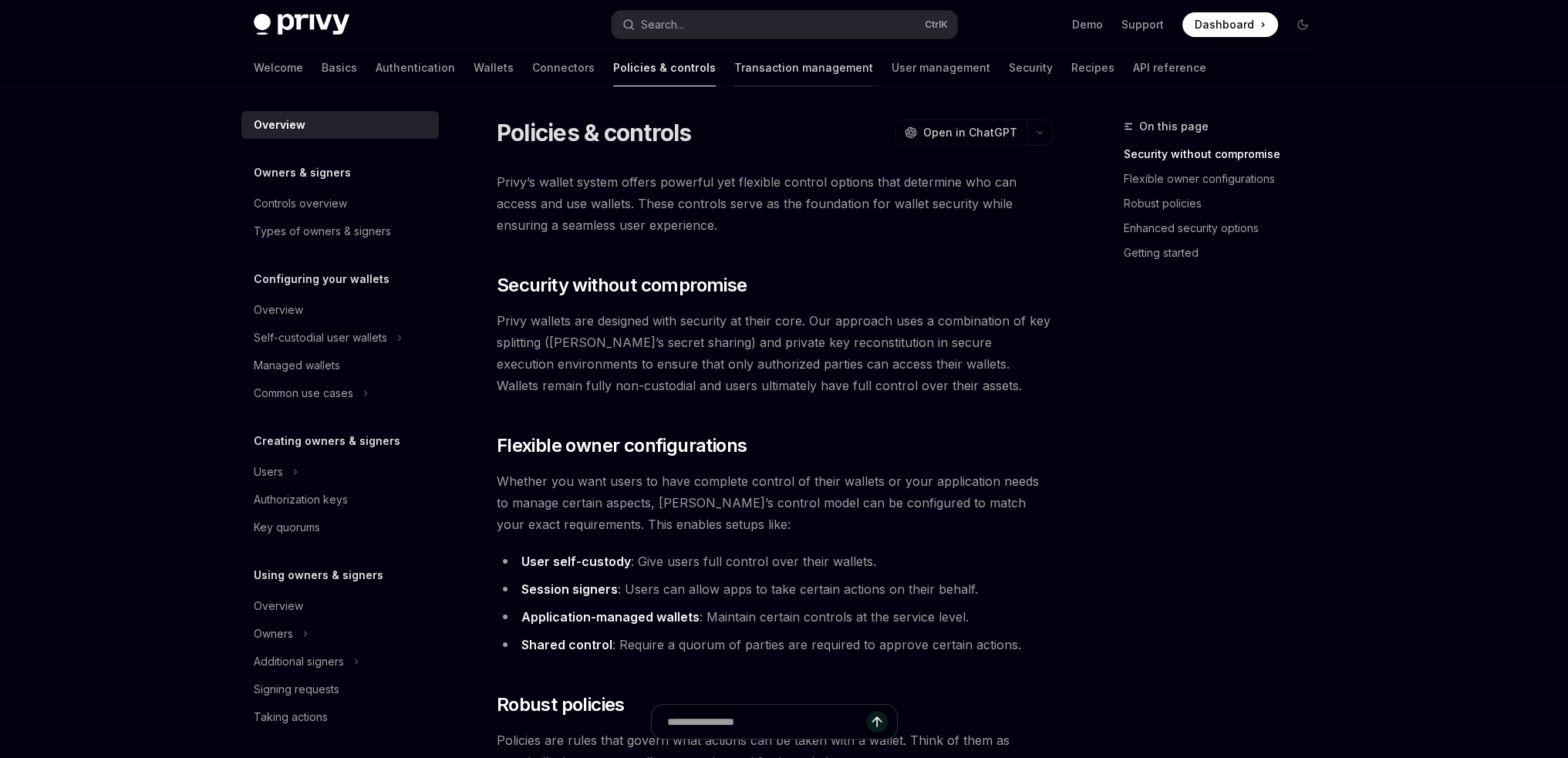
click at [735, 70] on link "Transaction management" at bounding box center [804, 68] width 139 height 37
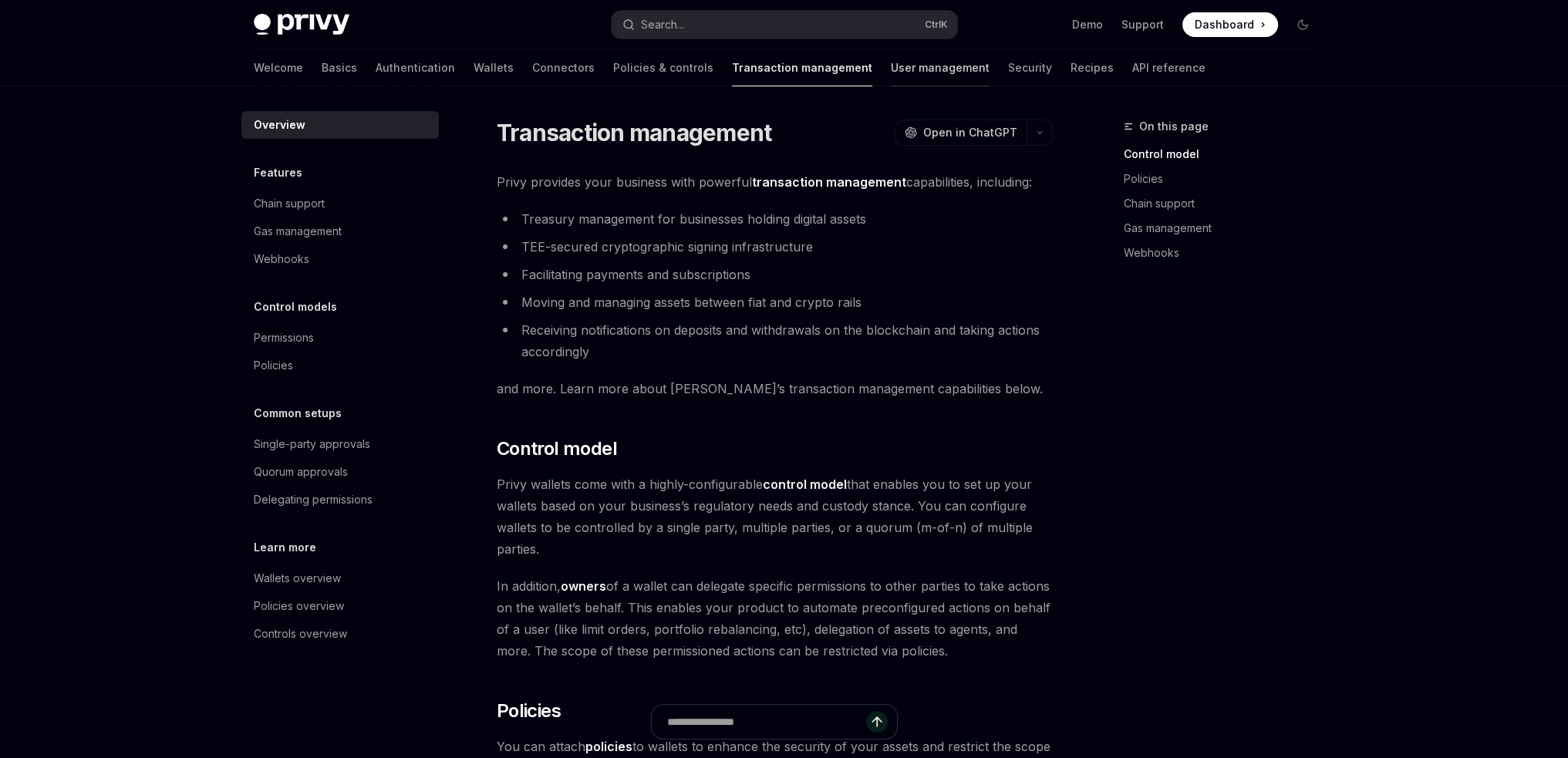
click at [891, 67] on link "User management" at bounding box center [940, 68] width 99 height 37
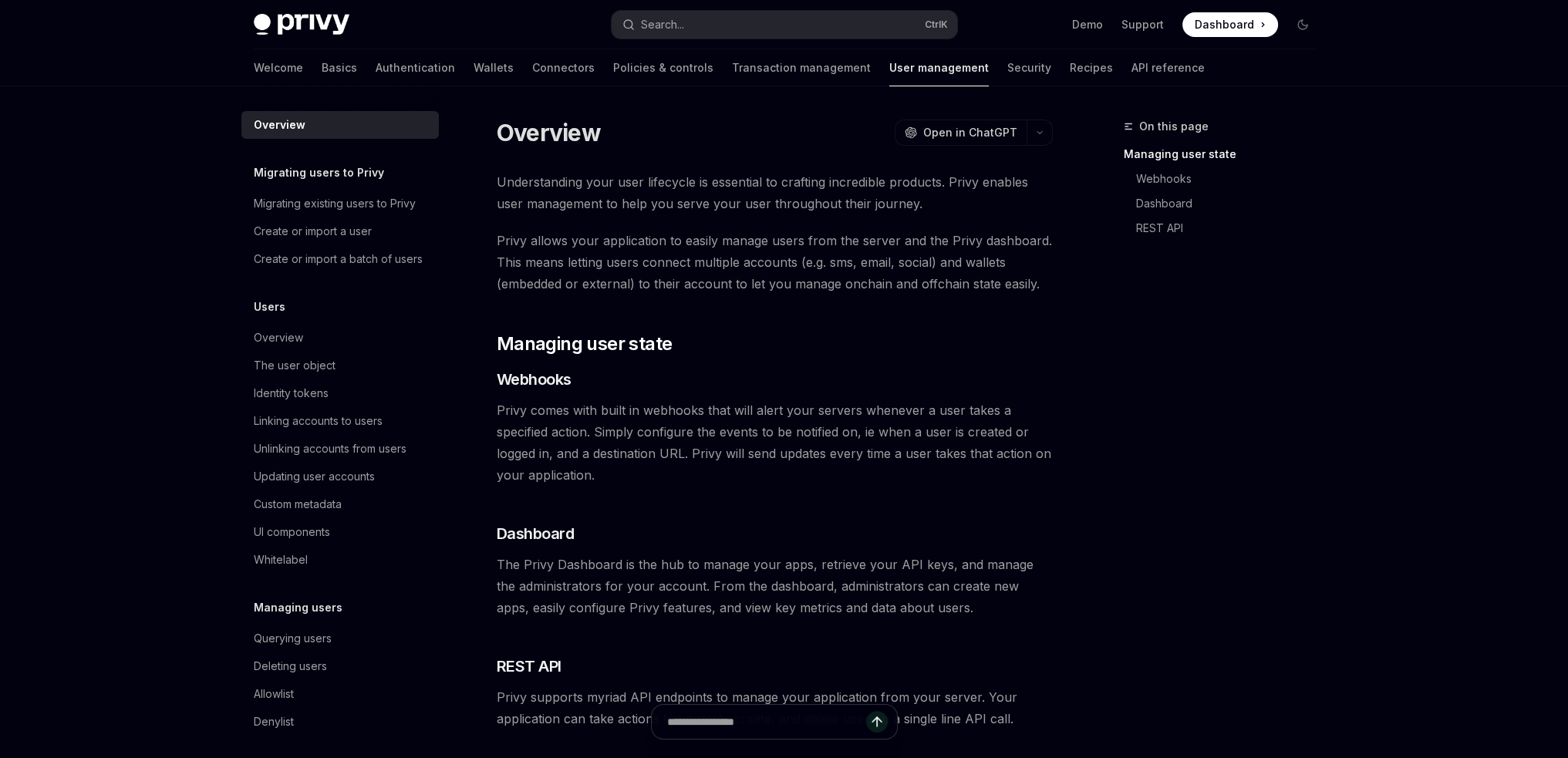
click at [954, 67] on div "Welcome Basics Authentication Wallets Connectors Policies & controls Transactio…" at bounding box center [729, 68] width 951 height 37
click at [1007, 67] on link "Security" at bounding box center [1029, 68] width 44 height 37
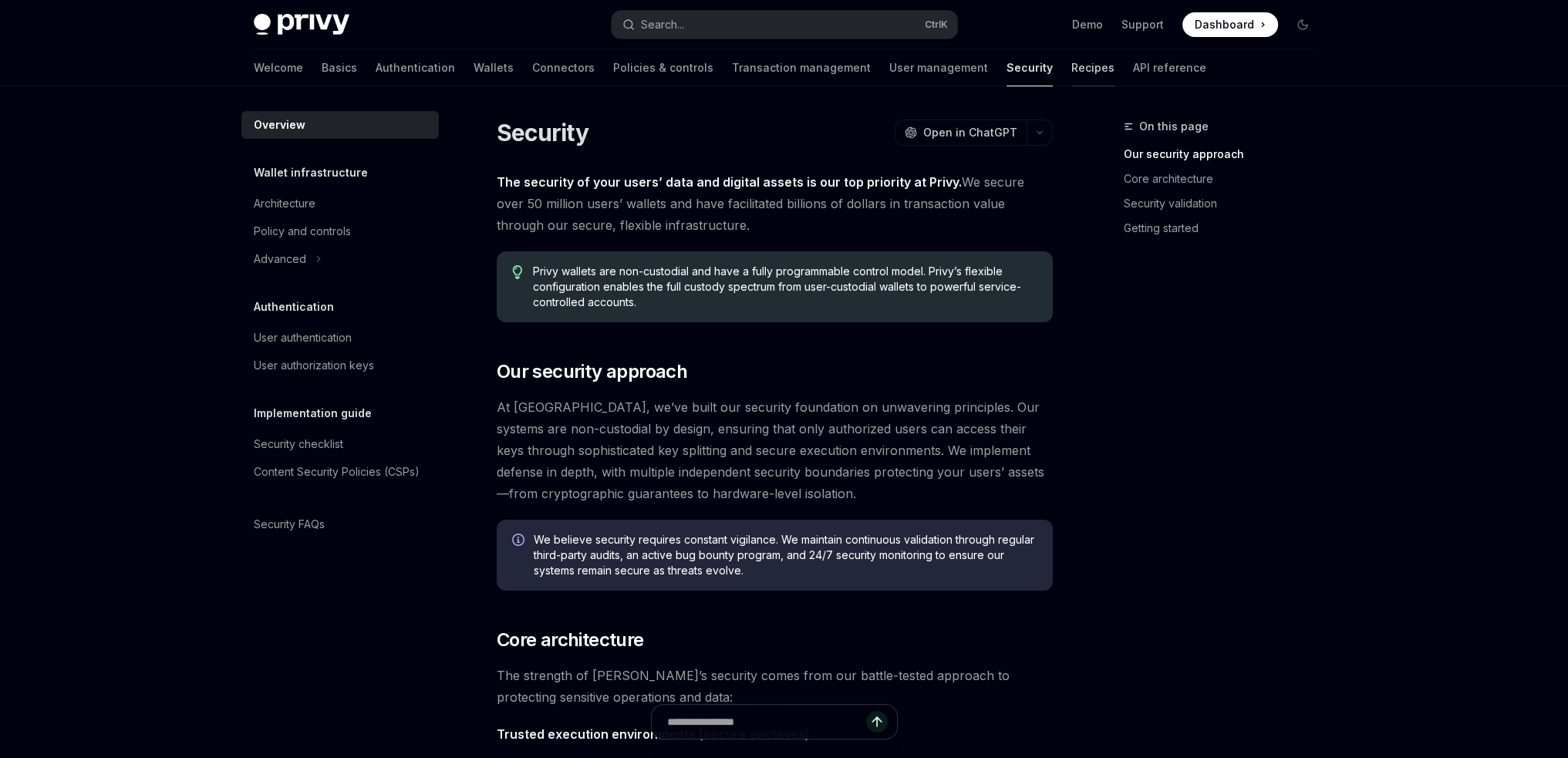
click at [1071, 70] on link "Recipes" at bounding box center [1093, 68] width 43 height 37
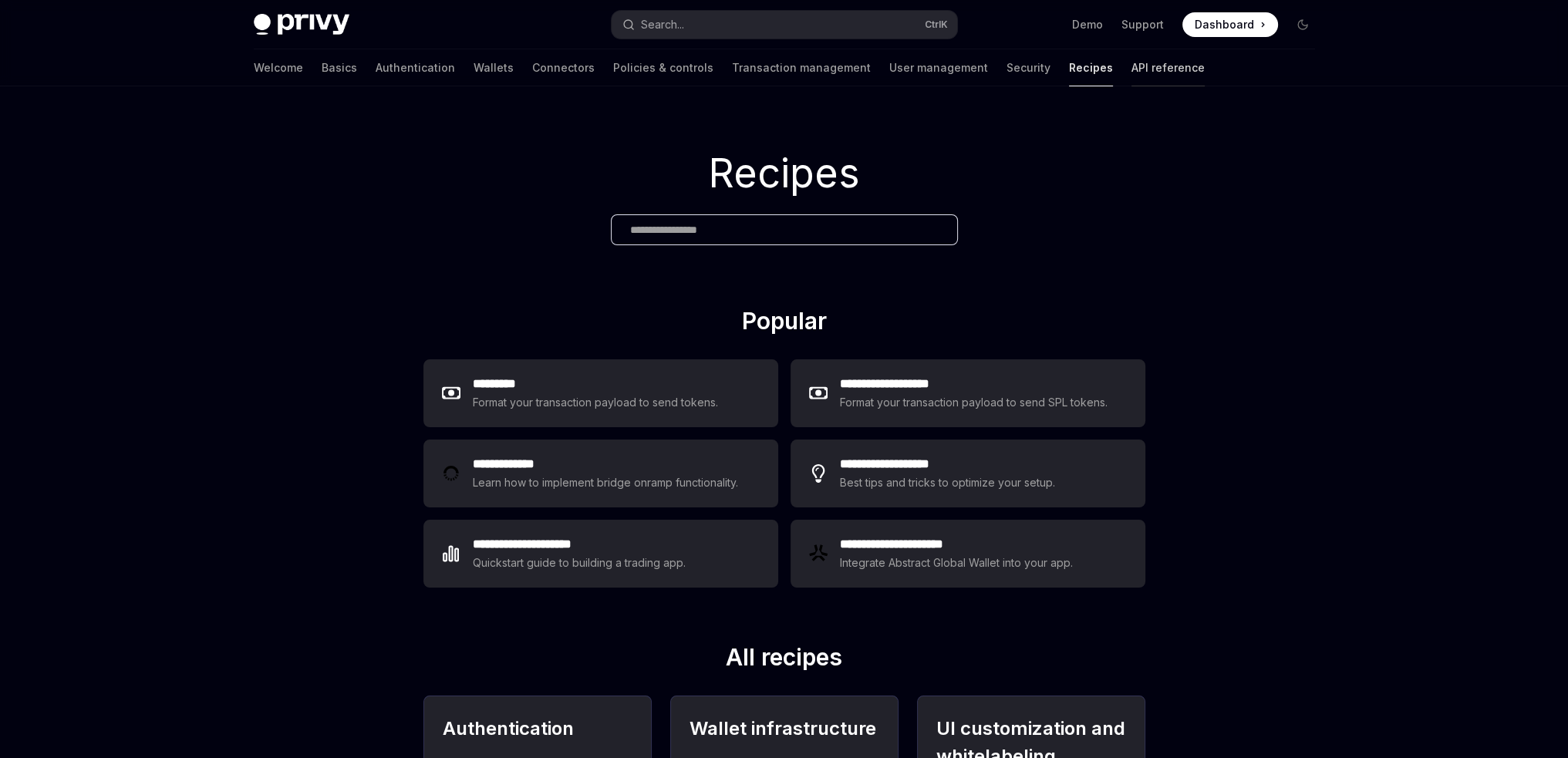
click at [1132, 72] on link "API reference" at bounding box center [1168, 68] width 73 height 37
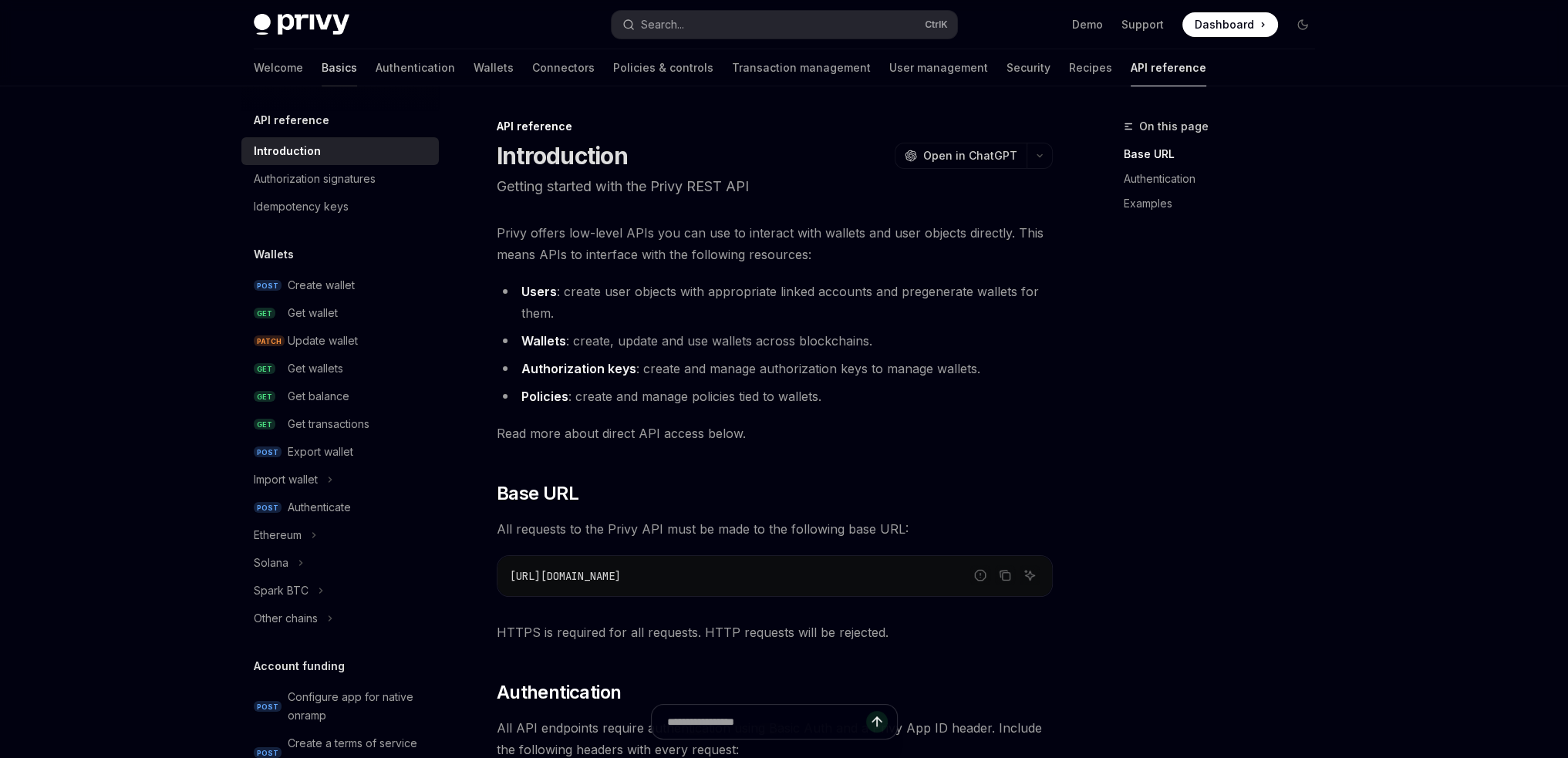
click at [321, 61] on link "Basics" at bounding box center [339, 68] width 35 height 37
type textarea "*"
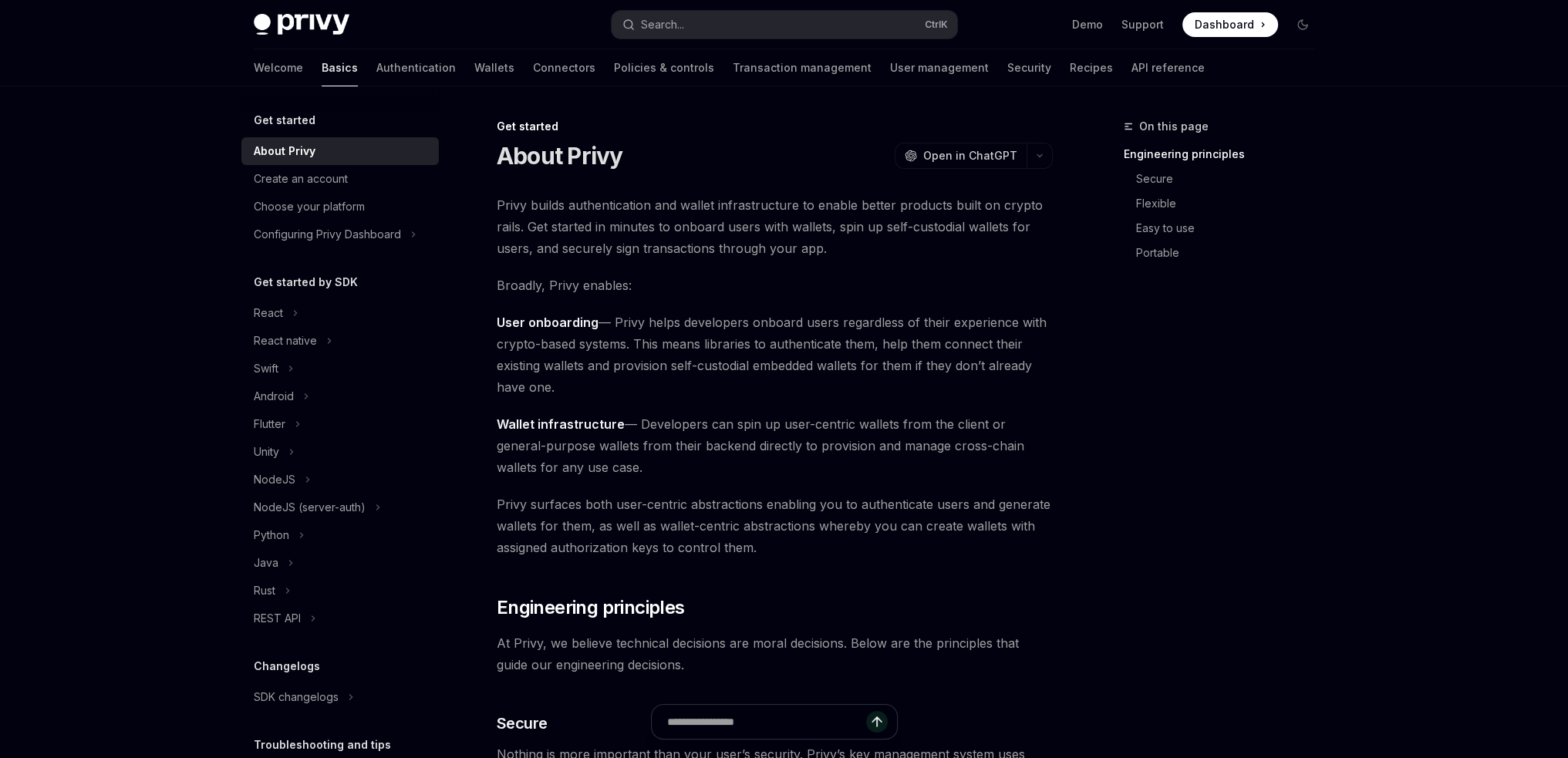
click at [854, 40] on div "Privy Docs home page Search... Ctrl K Demo Support Dashboard Dashboard Search..." at bounding box center [784, 24] width 1062 height 49
click at [852, 32] on button "Search... Ctrl K" at bounding box center [784, 24] width 346 height 28
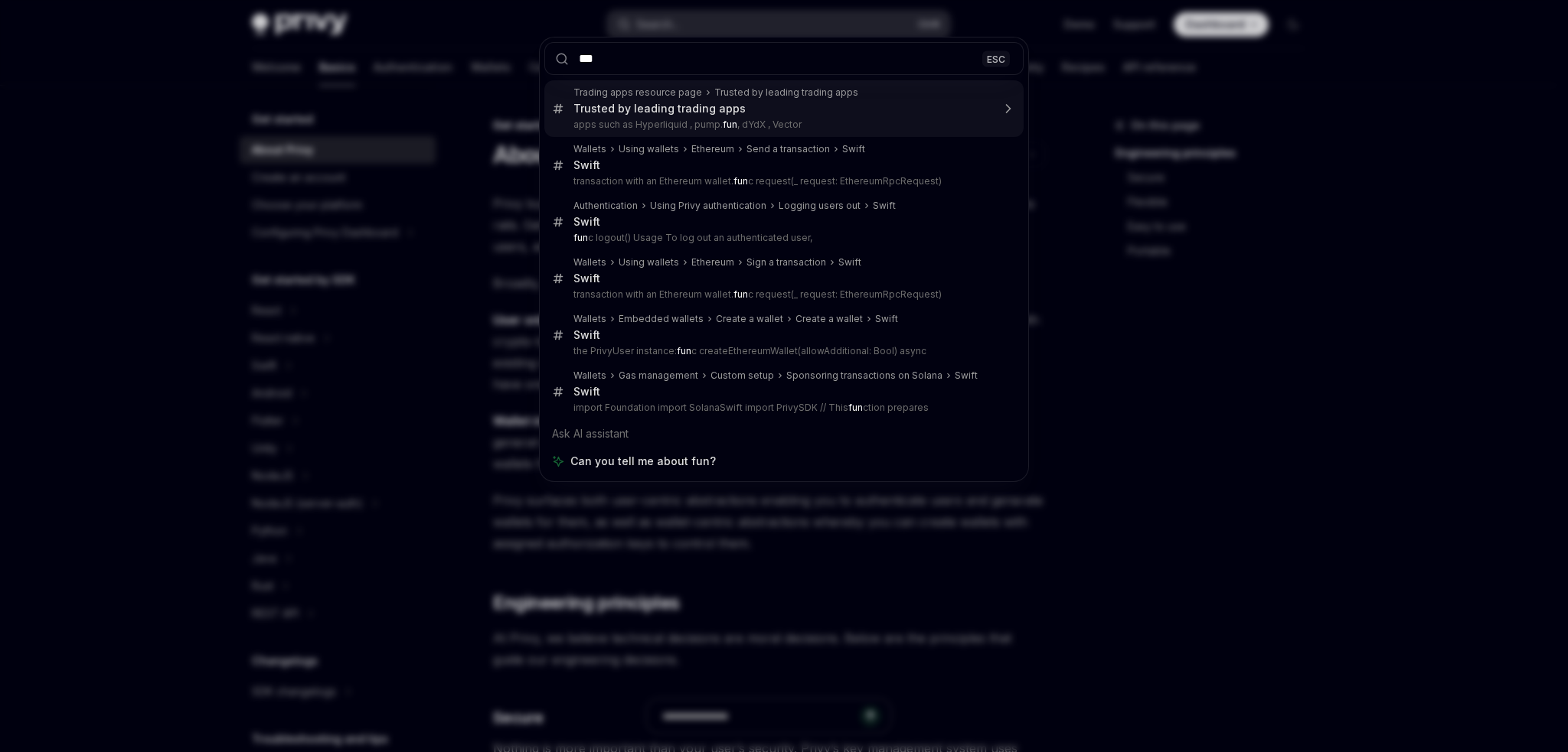
type input "****"
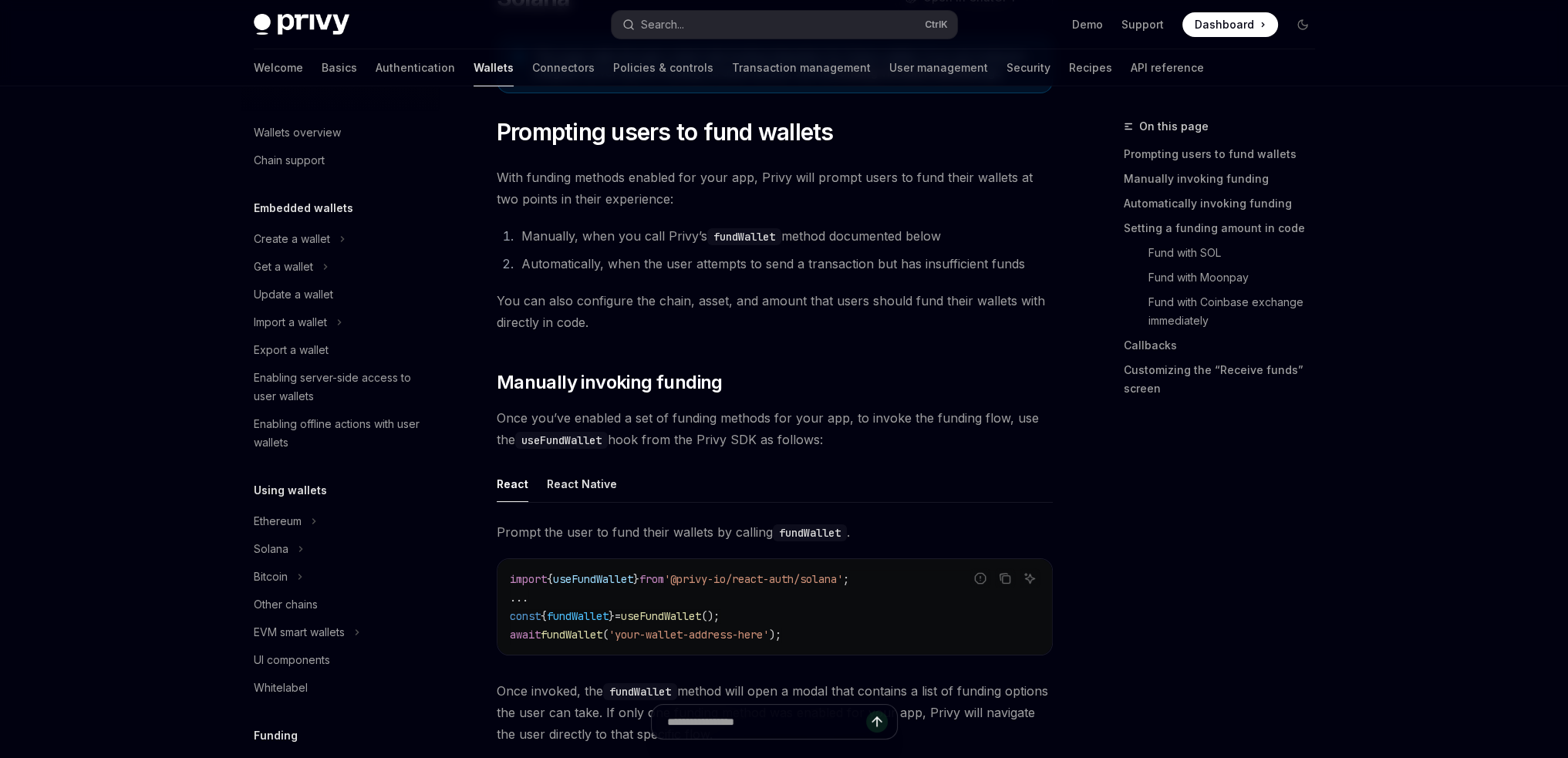
scroll to position [483, 0]
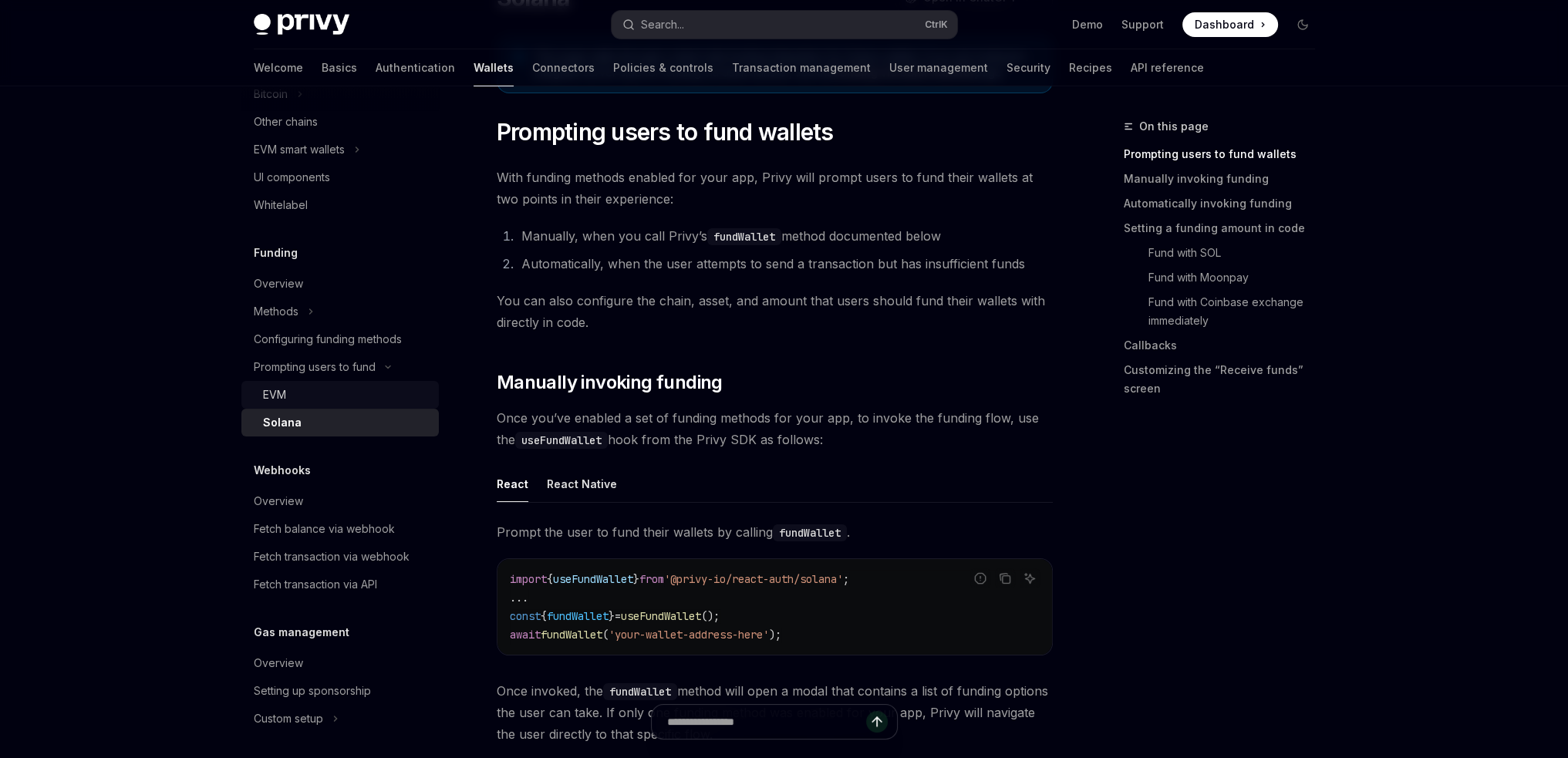
click at [351, 396] on div "EVM" at bounding box center [346, 395] width 166 height 18
type textarea "*"
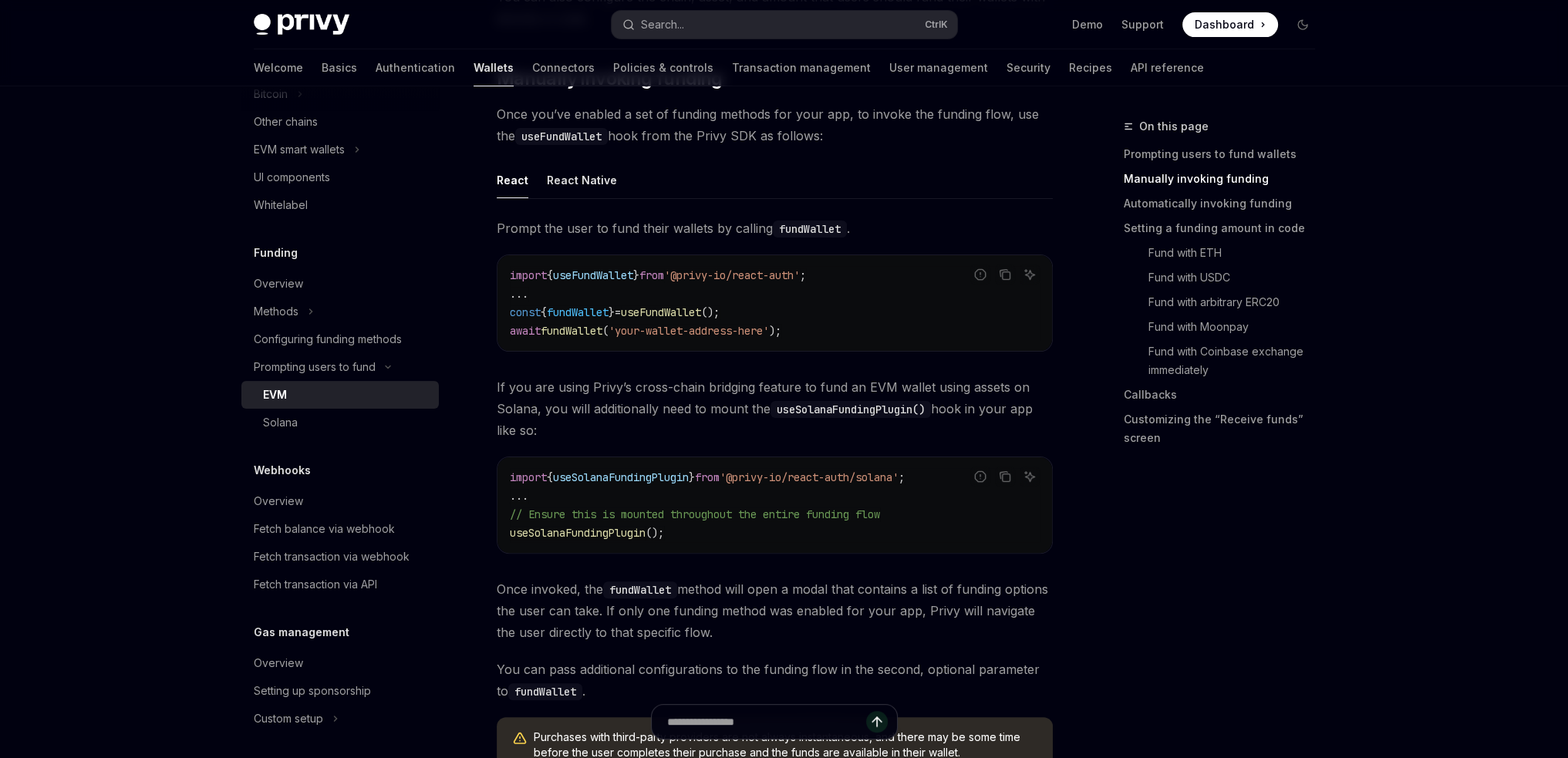
scroll to position [463, 0]
click at [1198, 267] on link "Fund with USDC" at bounding box center [1225, 277] width 203 height 25
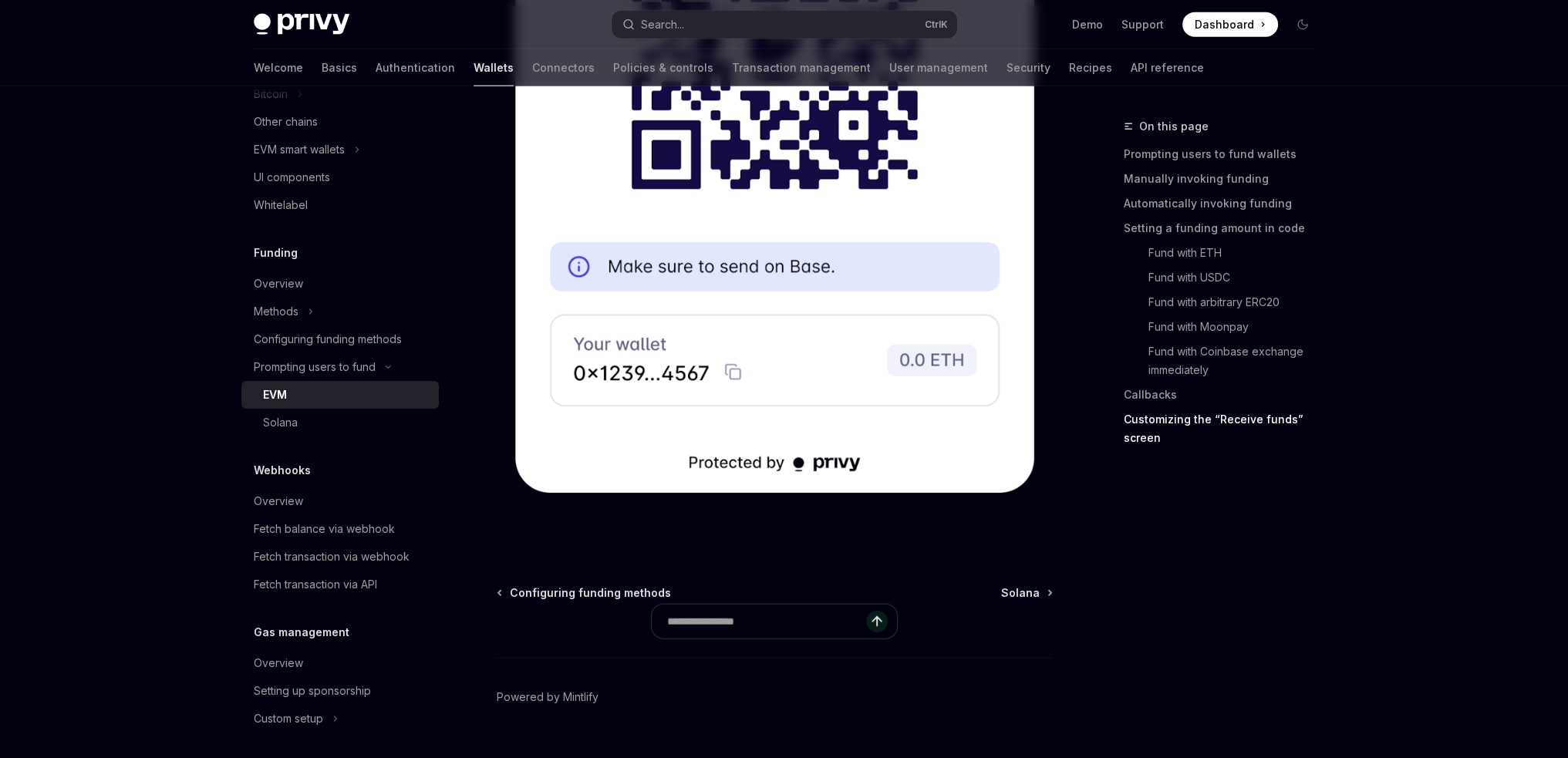
scroll to position [5023, 0]
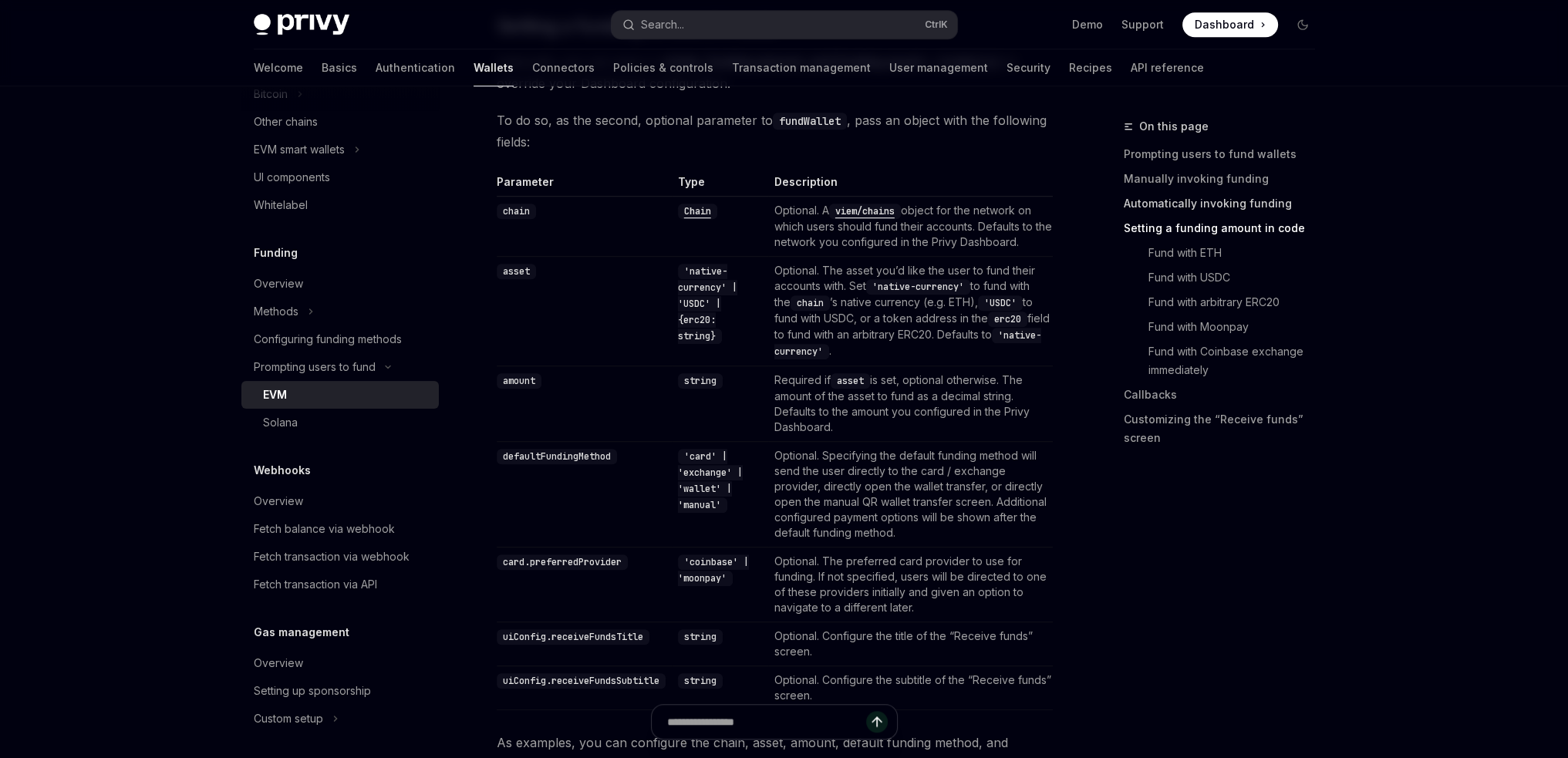
click at [1244, 201] on link "Automatically invoking funding" at bounding box center [1225, 203] width 203 height 25
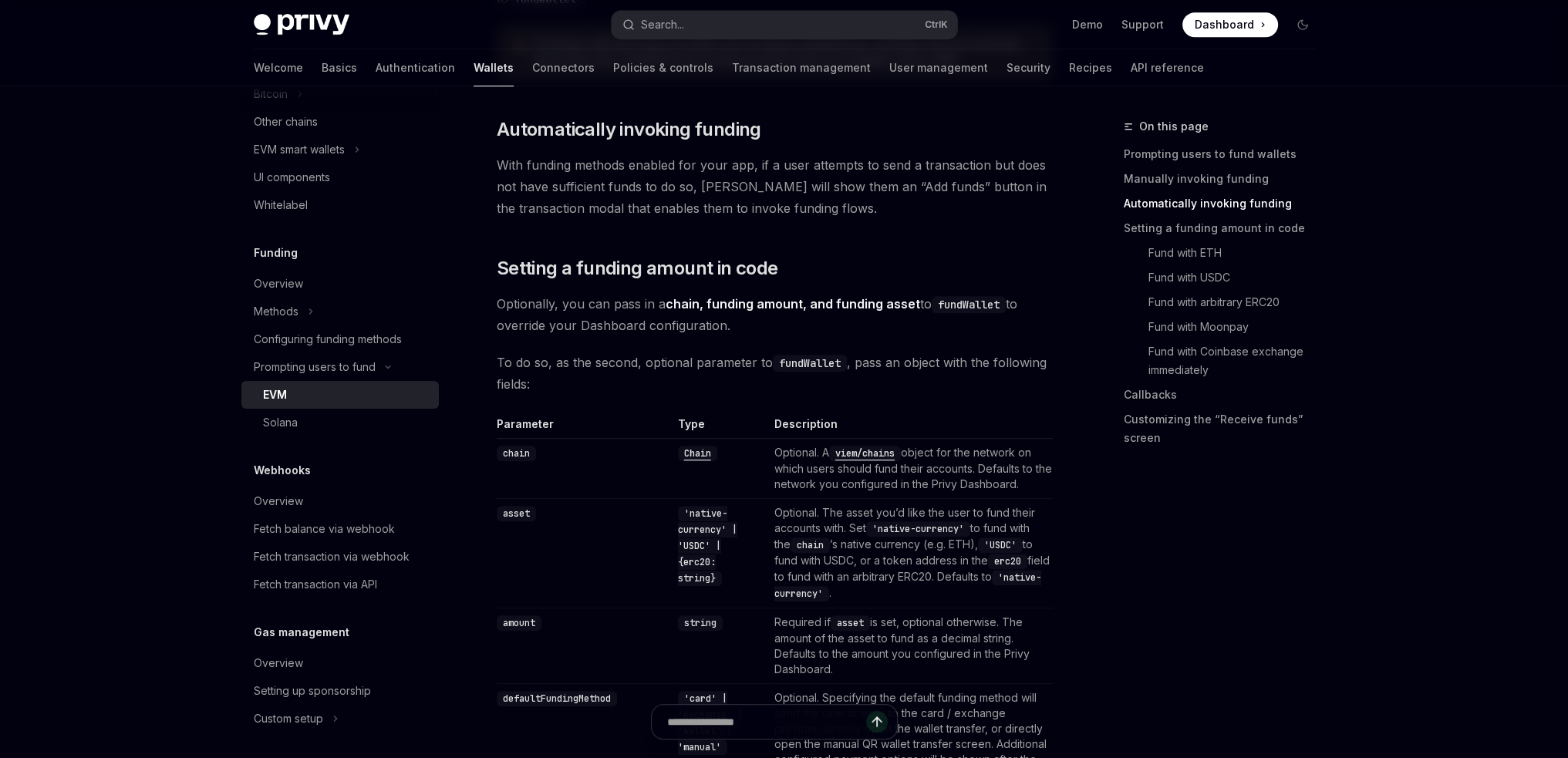
scroll to position [1153, 0]
click at [1210, 436] on link "Customizing the “Receive funds” screen" at bounding box center [1225, 429] width 203 height 43
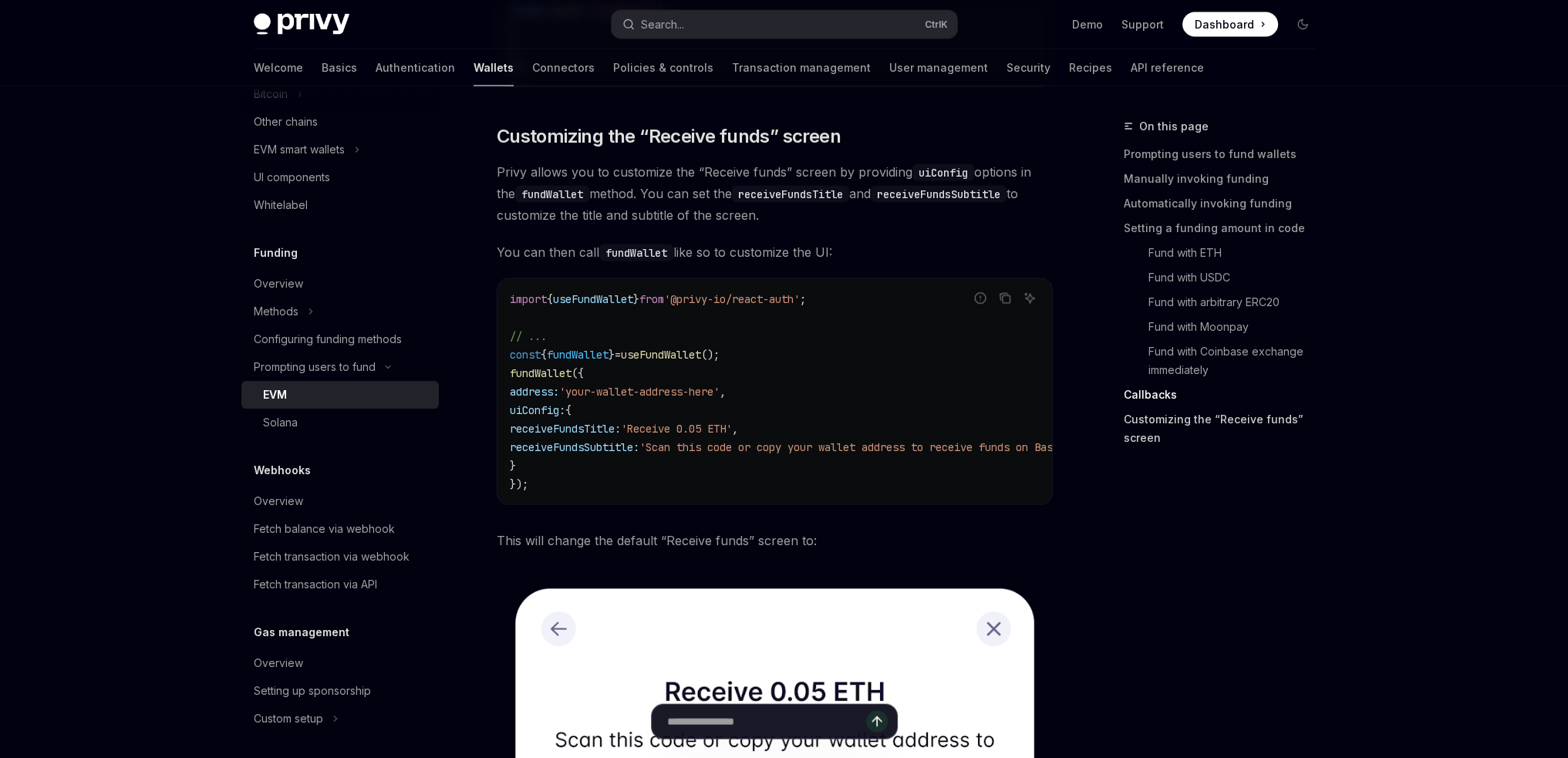
scroll to position [4049, 0]
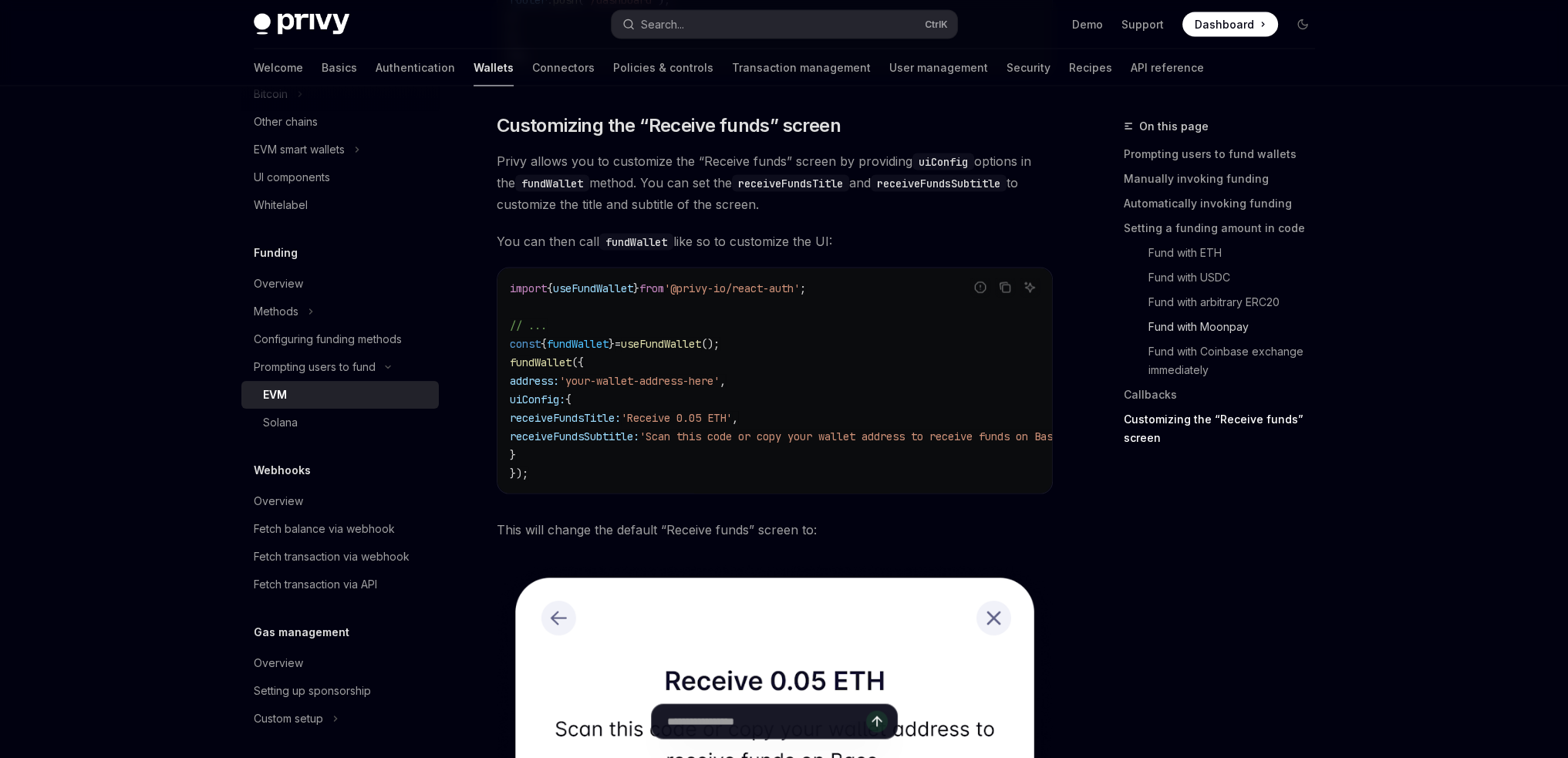
click at [1227, 326] on link "Fund with Moonpay" at bounding box center [1225, 327] width 203 height 25
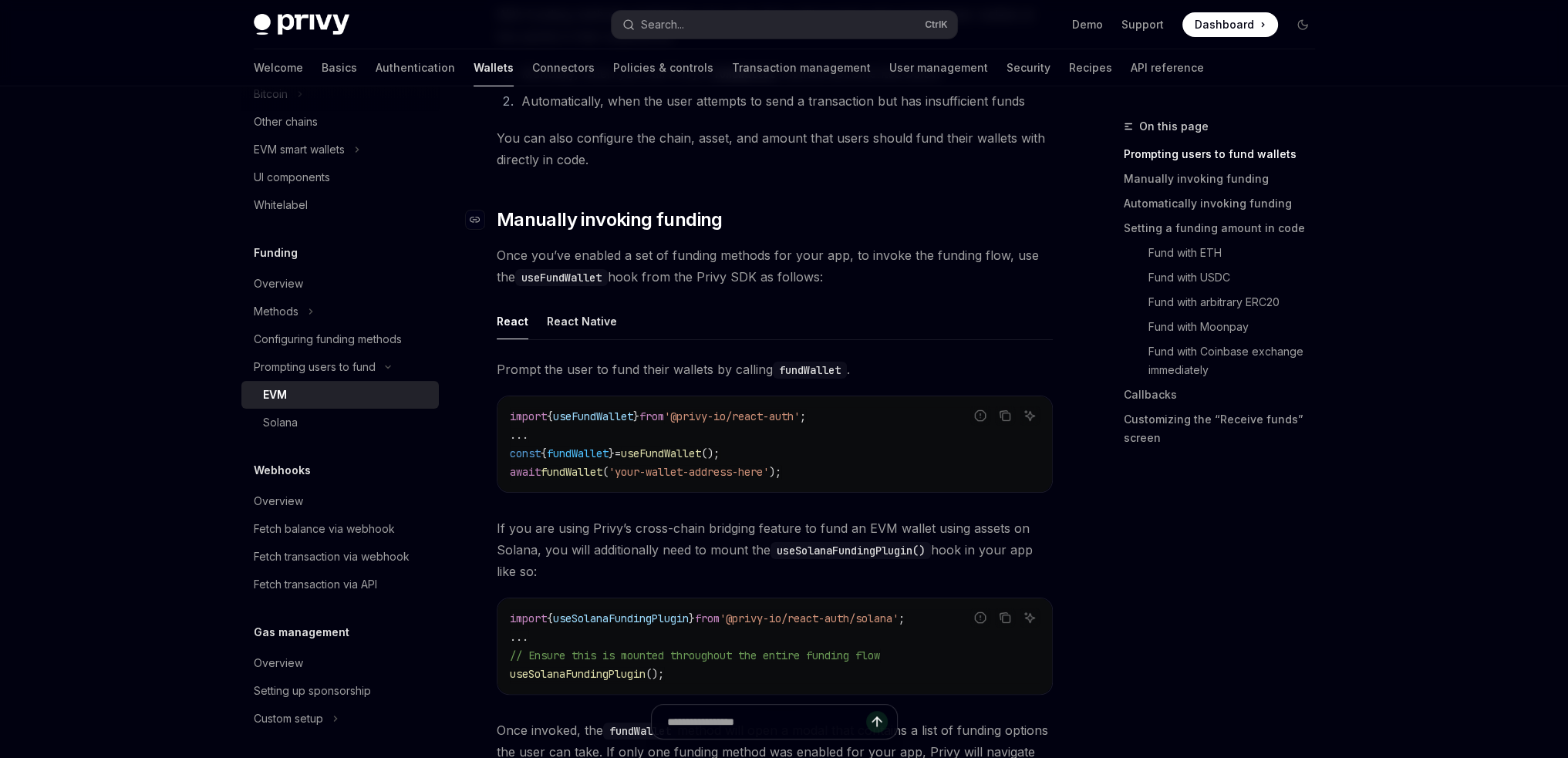
scroll to position [386, 0]
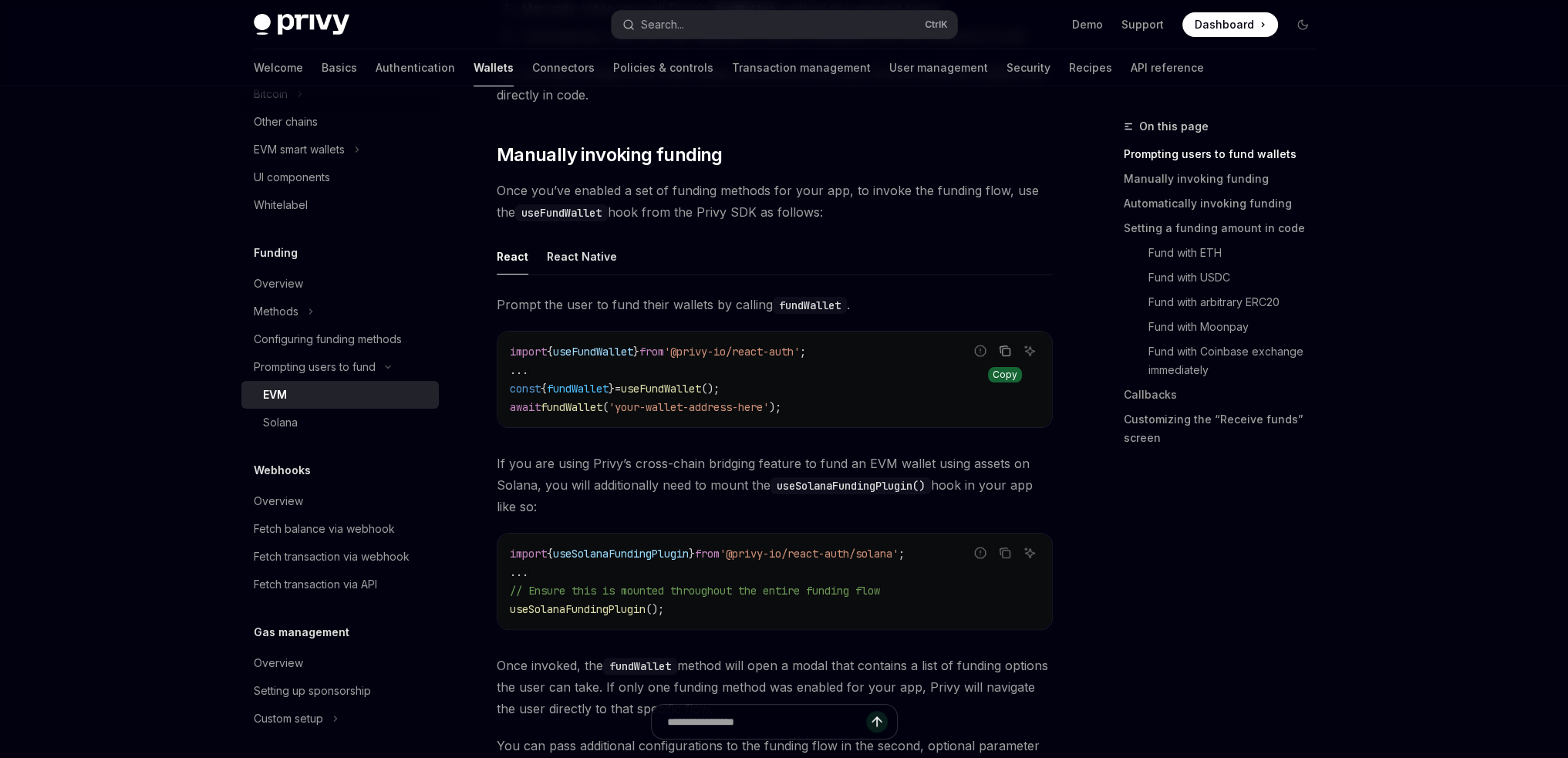
click at [999, 354] on icon "Copy the contents from the code block" at bounding box center [1005, 350] width 12 height 12
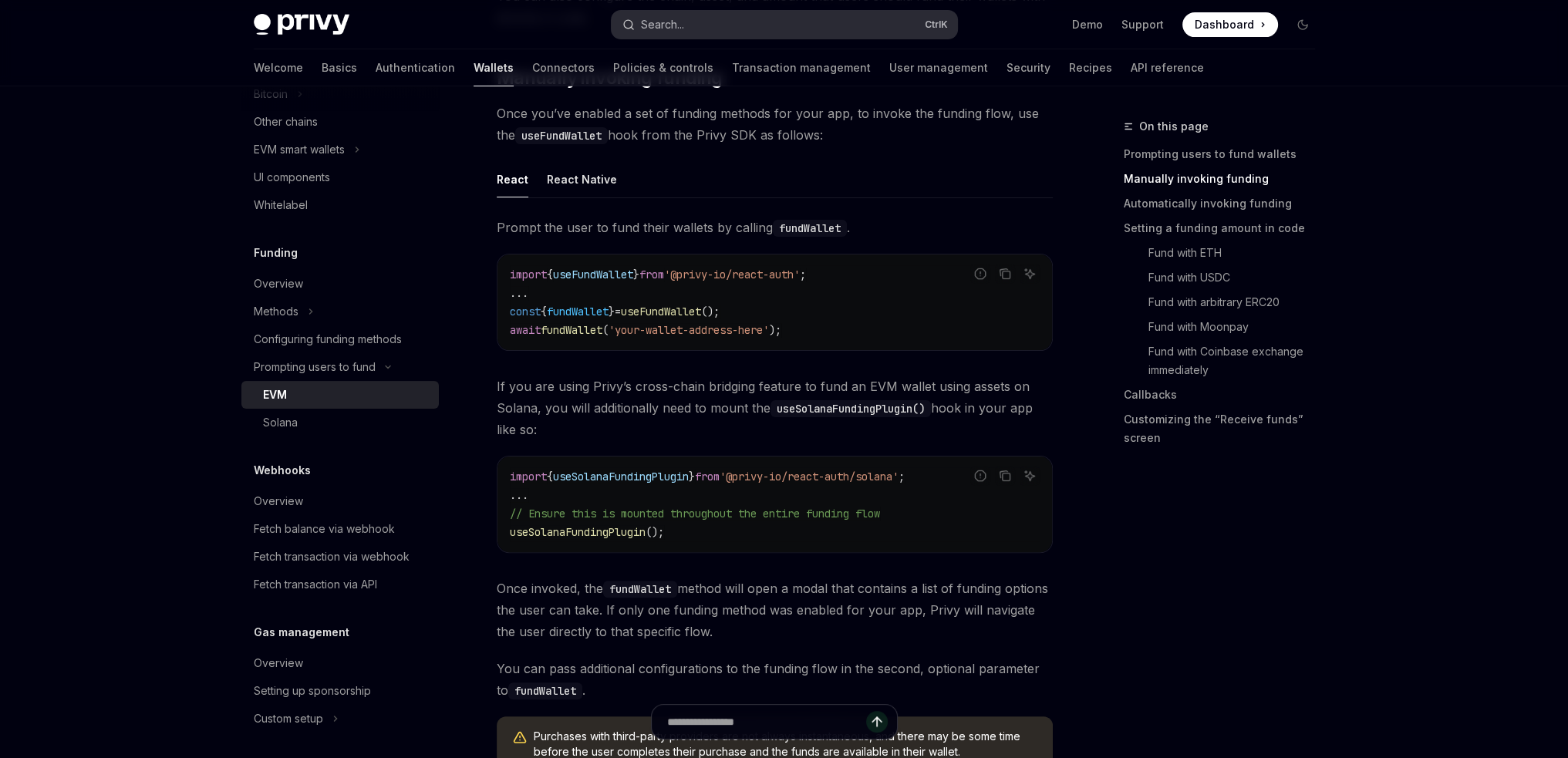
click at [876, 19] on button "Search... Ctrl K" at bounding box center [784, 24] width 346 height 28
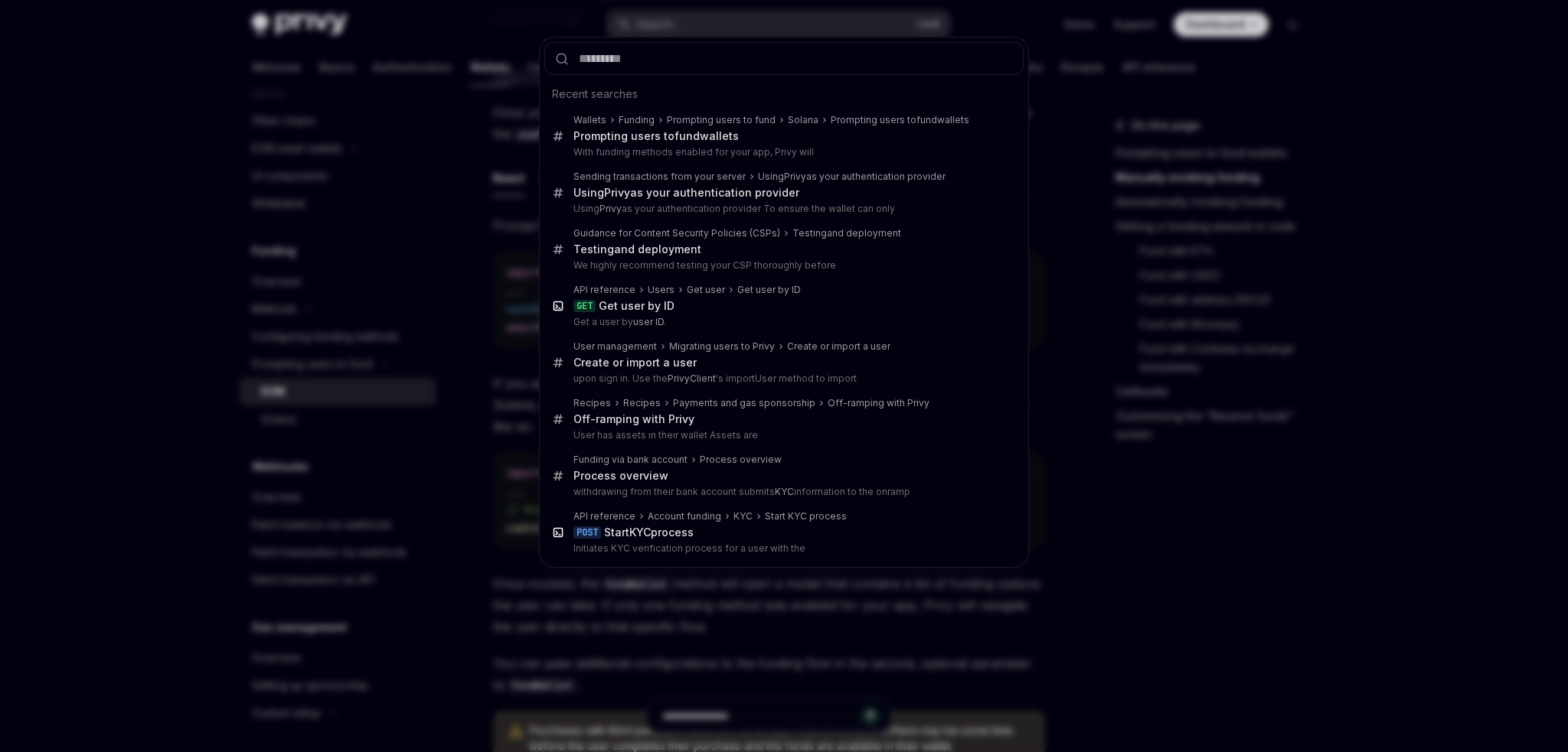
type input "**********"
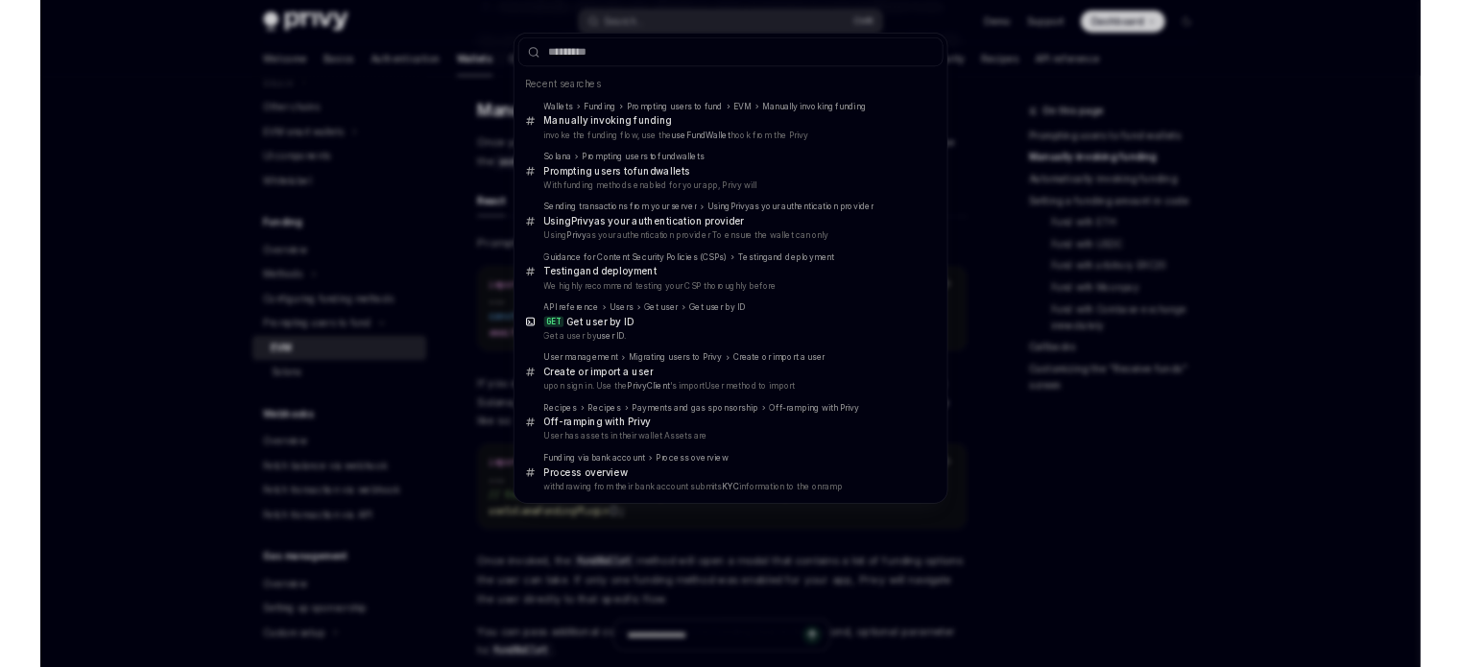
scroll to position [511, 0]
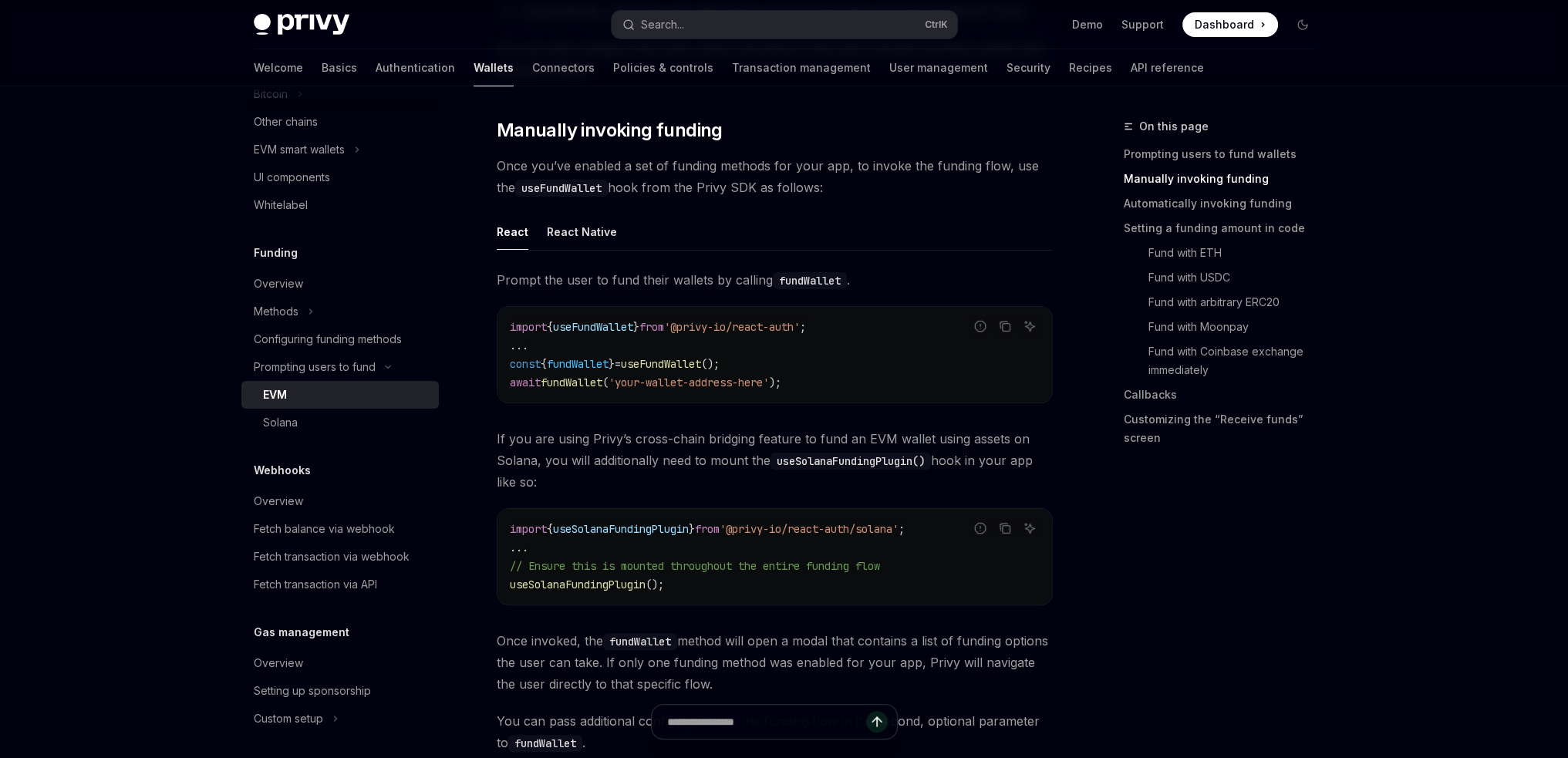
type textarea "*"
